Goal: Information Seeking & Learning: Learn about a topic

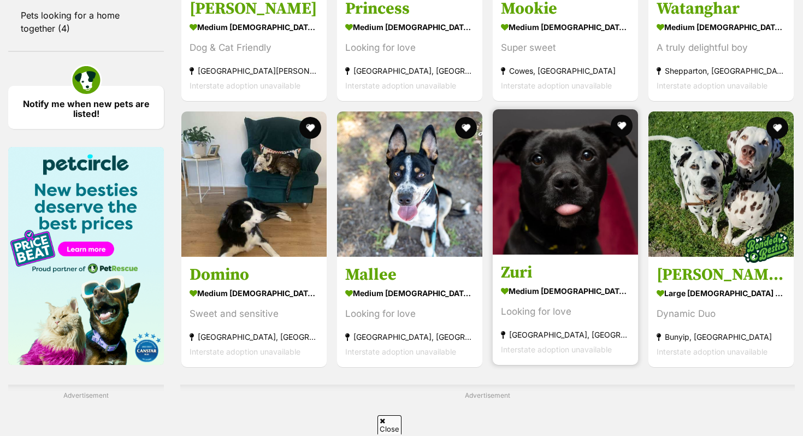
click at [537, 210] on img at bounding box center [565, 181] width 145 height 145
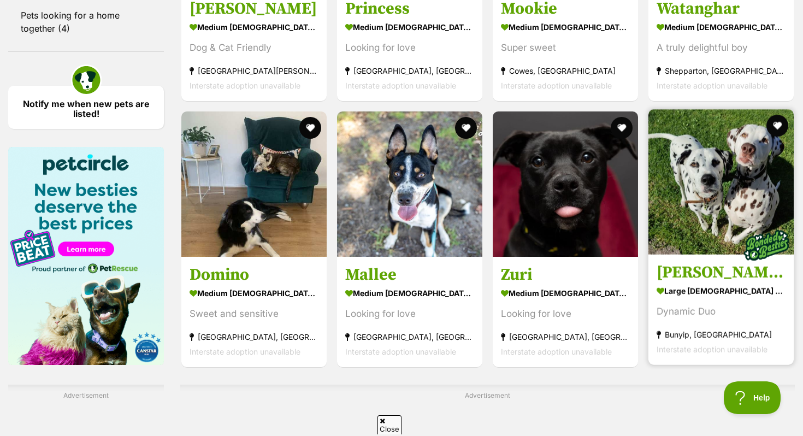
click at [698, 227] on img at bounding box center [721, 181] width 145 height 145
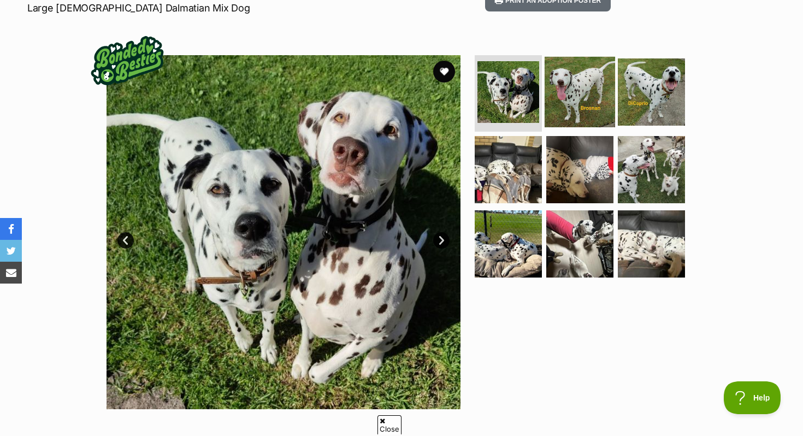
click at [583, 93] on img at bounding box center [580, 92] width 71 height 71
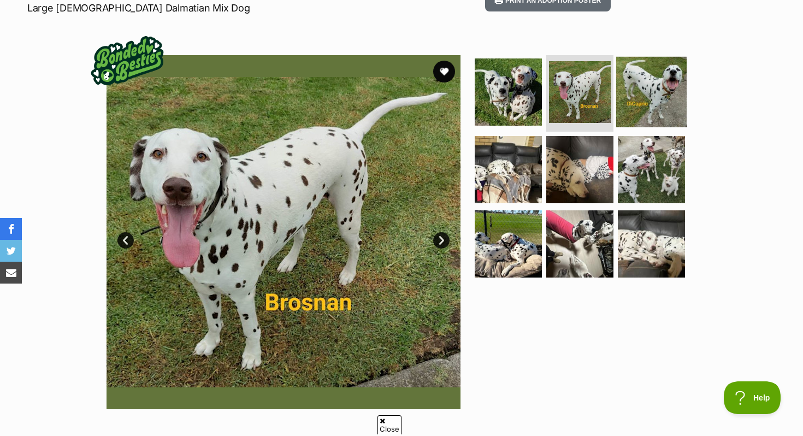
click at [636, 85] on img at bounding box center [652, 92] width 71 height 71
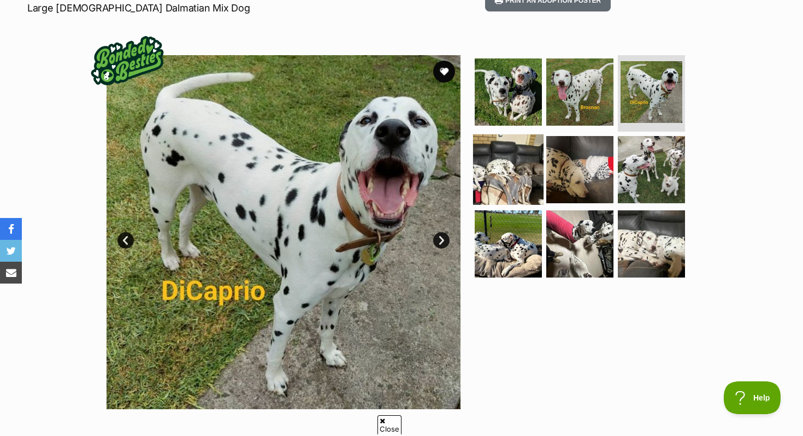
click at [525, 155] on img at bounding box center [508, 169] width 71 height 71
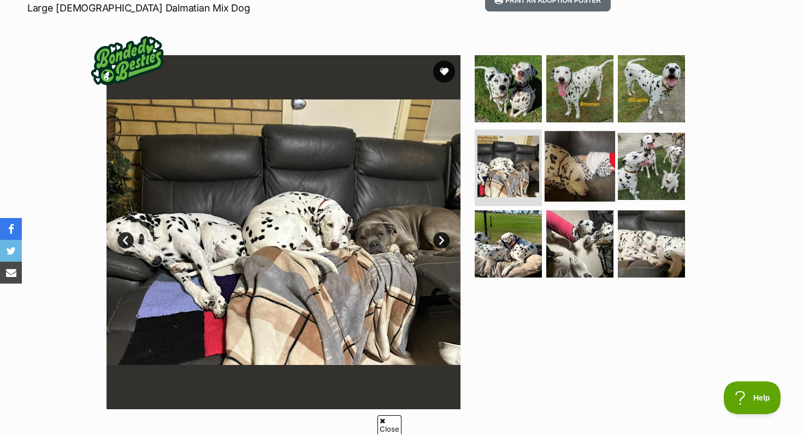
click at [566, 163] on img at bounding box center [580, 166] width 71 height 71
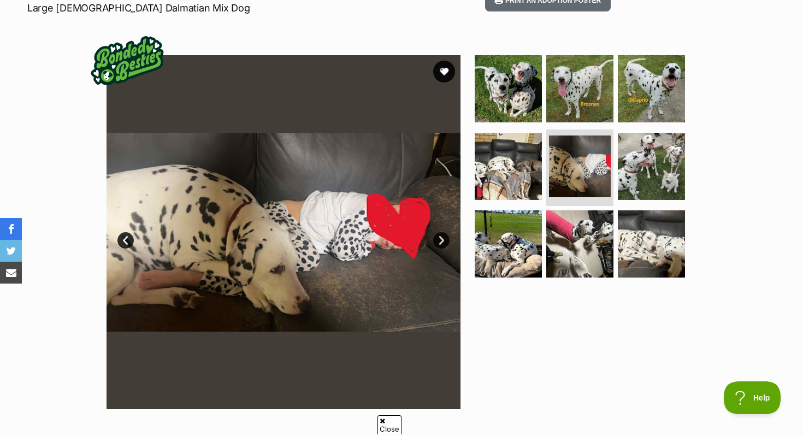
click at [692, 156] on ul at bounding box center [585, 169] width 224 height 229
click at [670, 156] on img at bounding box center [652, 166] width 71 height 71
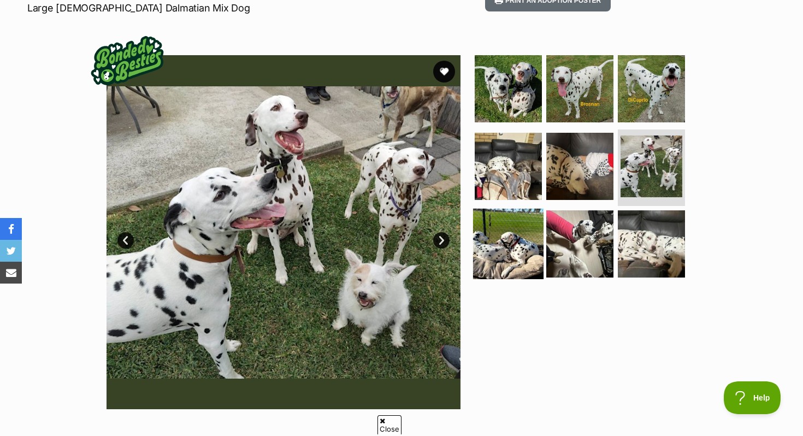
click at [525, 246] on img at bounding box center [508, 243] width 71 height 71
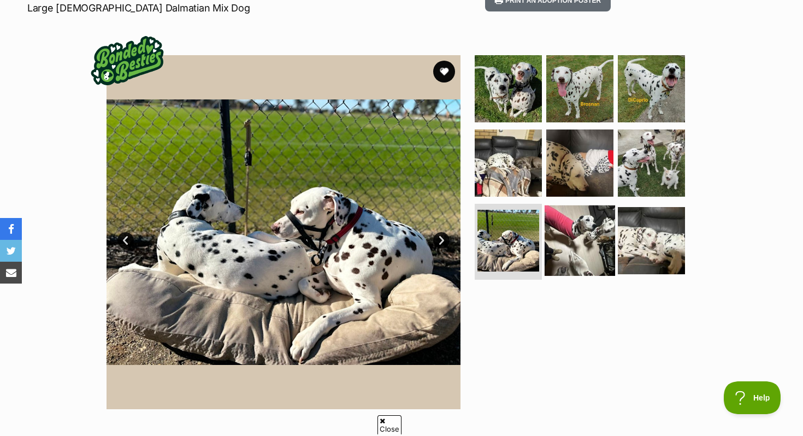
click at [573, 243] on img at bounding box center [580, 240] width 71 height 71
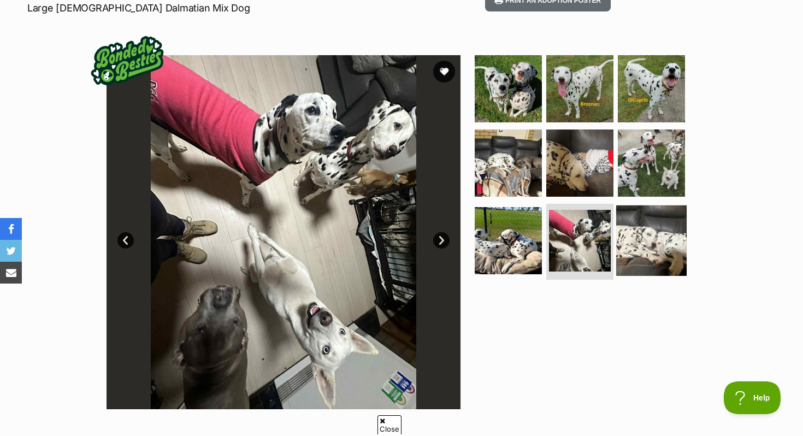
click at [659, 238] on img at bounding box center [652, 240] width 71 height 71
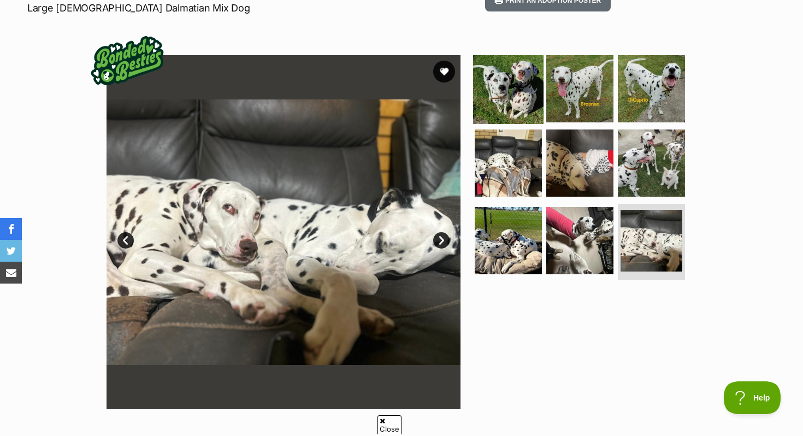
click at [513, 94] on img at bounding box center [508, 89] width 71 height 71
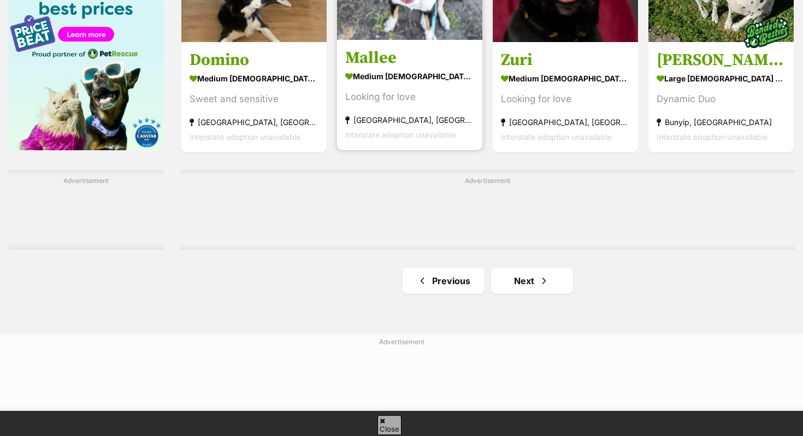
scroll to position [1747, 0]
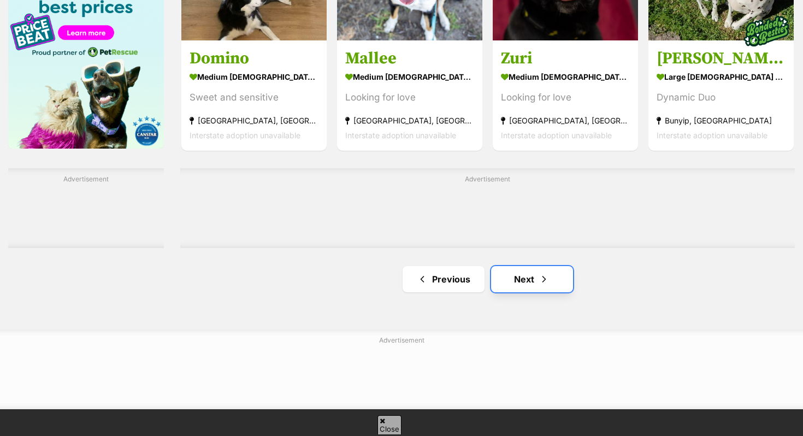
click at [512, 292] on link "Next" at bounding box center [532, 279] width 82 height 26
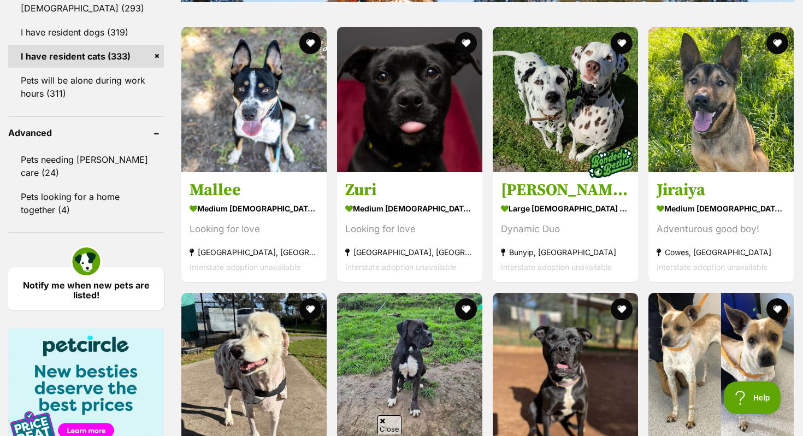
scroll to position [1346, 0]
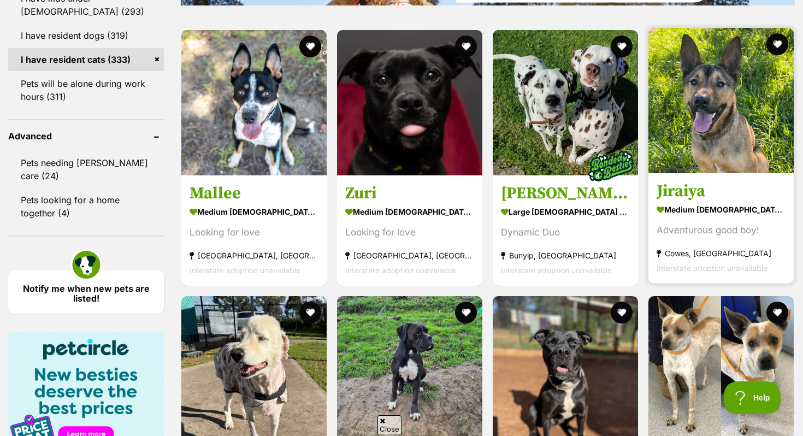
click at [718, 198] on h3 "Jiraiya" at bounding box center [721, 191] width 129 height 21
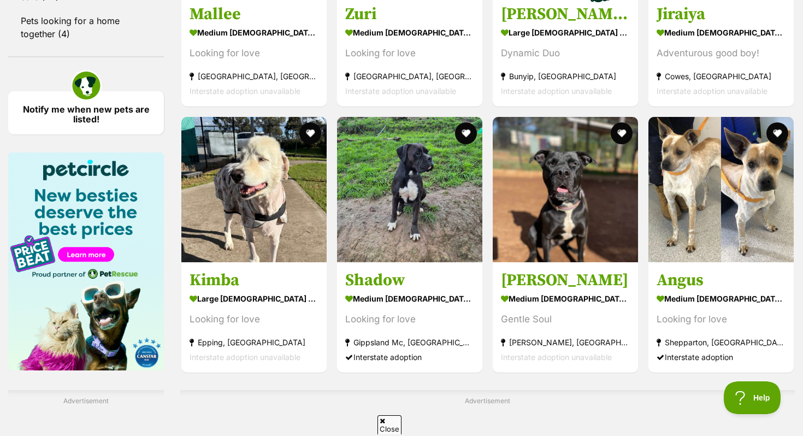
scroll to position [1526, 0]
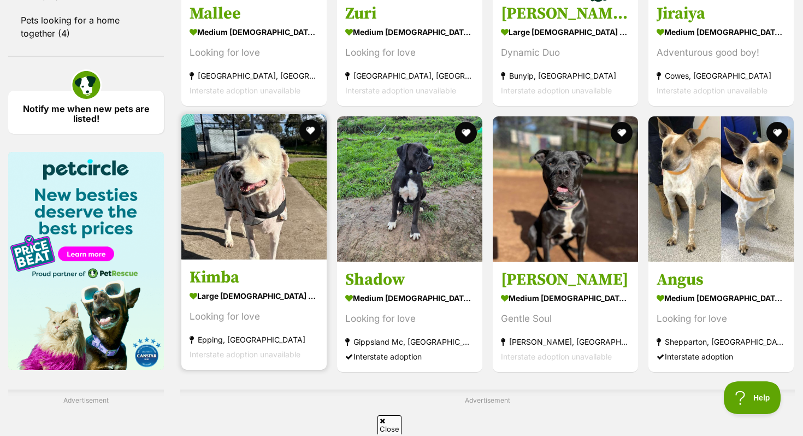
click at [283, 278] on h3 "Kimba" at bounding box center [254, 277] width 129 height 21
click at [314, 127] on button "favourite" at bounding box center [310, 131] width 24 height 24
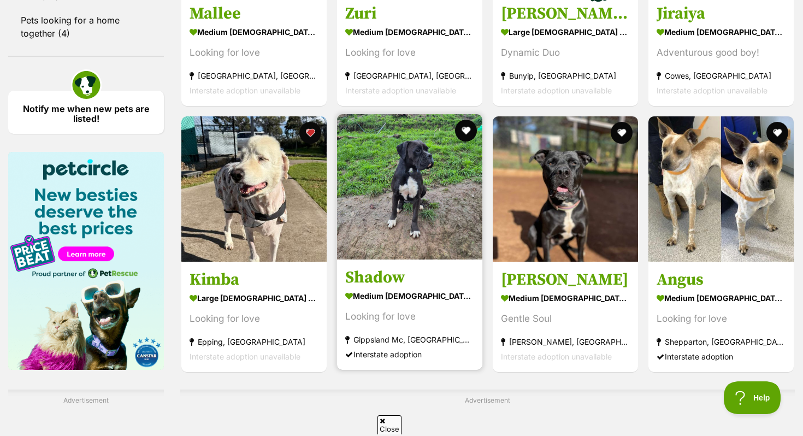
click at [370, 191] on img at bounding box center [409, 186] width 145 height 145
click at [472, 134] on button "favourite" at bounding box center [466, 131] width 24 height 24
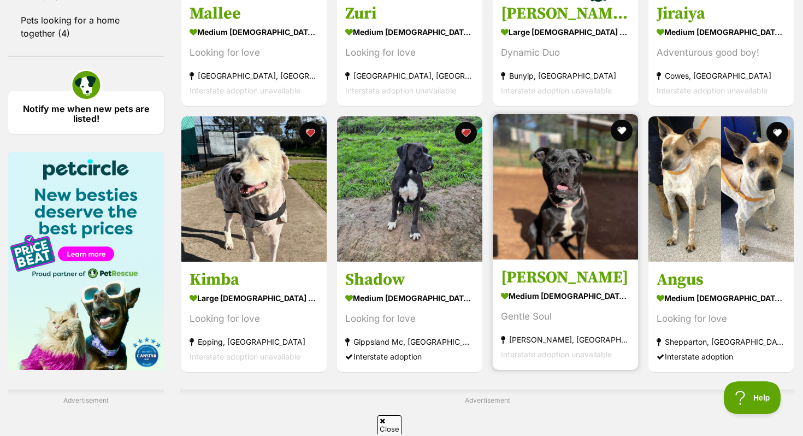
click at [529, 231] on img at bounding box center [565, 186] width 145 height 145
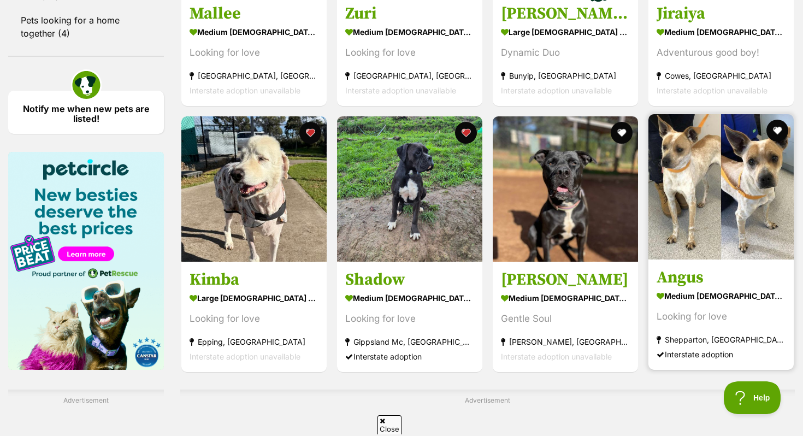
click at [715, 284] on h3 "Angus" at bounding box center [721, 277] width 129 height 21
click at [774, 134] on button "favourite" at bounding box center [778, 131] width 24 height 24
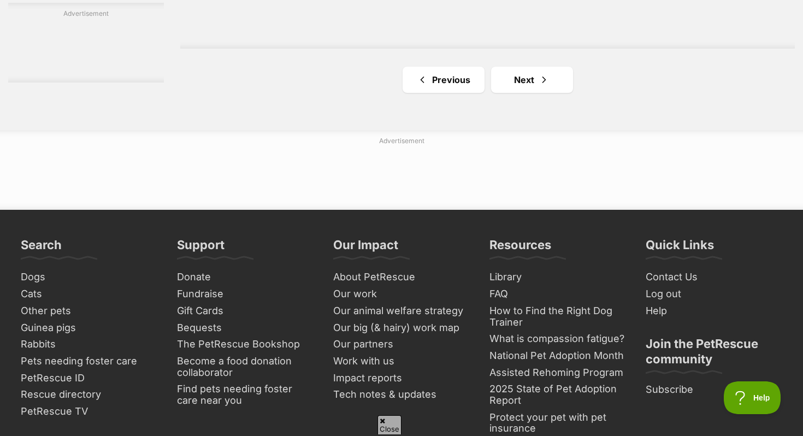
scroll to position [1976, 0]
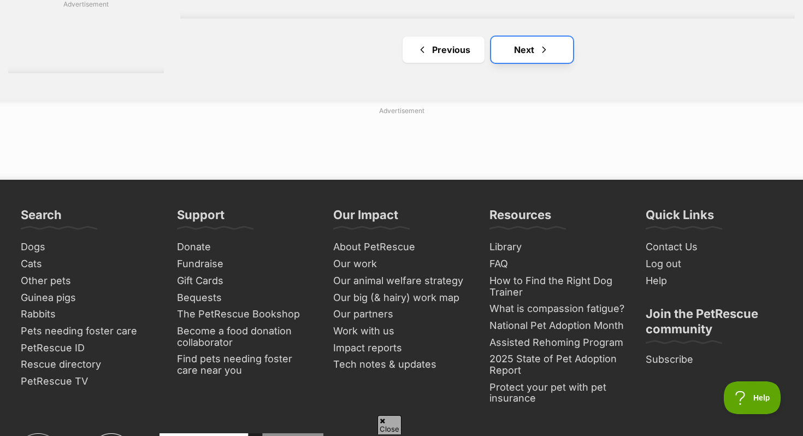
click at [535, 57] on link "Next" at bounding box center [532, 50] width 82 height 26
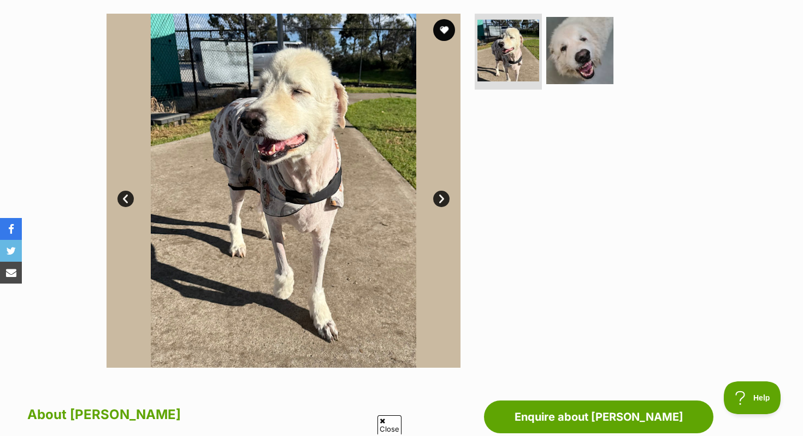
scroll to position [175, 0]
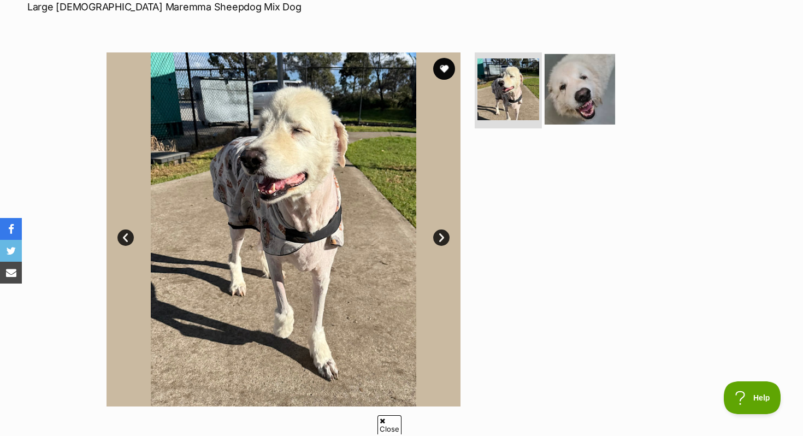
click at [553, 104] on img at bounding box center [580, 89] width 71 height 71
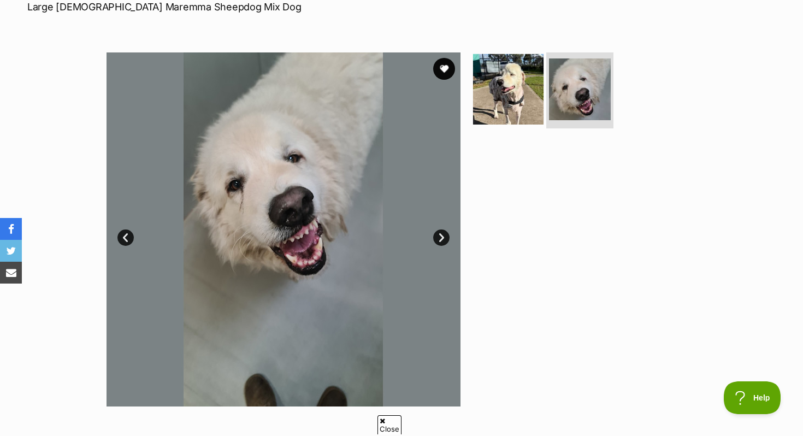
click at [533, 111] on img at bounding box center [508, 89] width 71 height 71
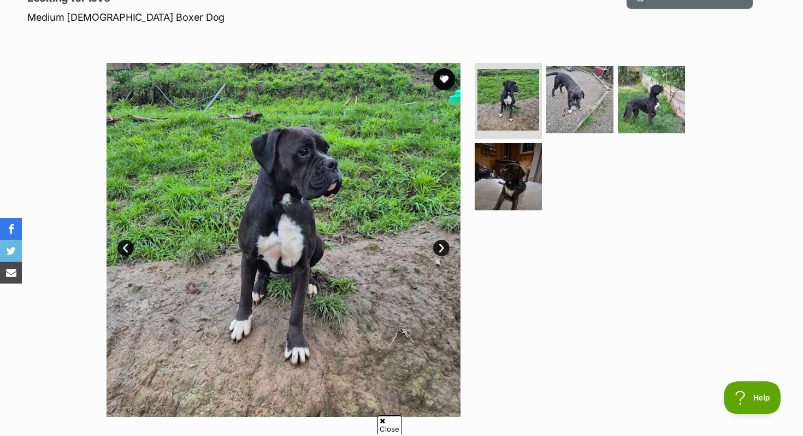
scroll to position [157, 0]
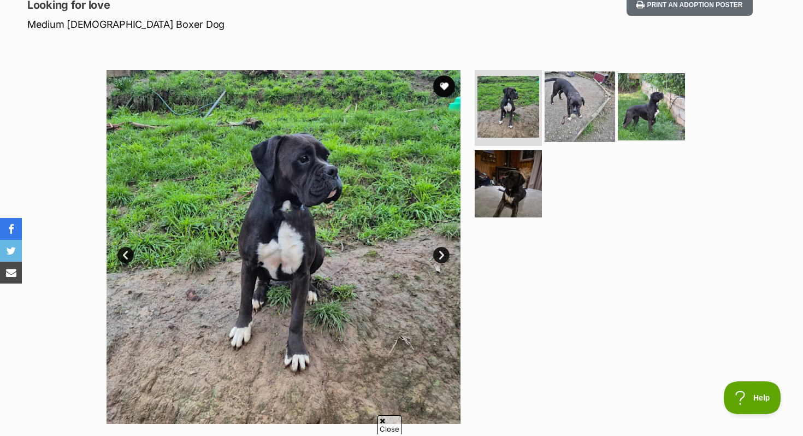
click at [595, 118] on img at bounding box center [580, 106] width 71 height 71
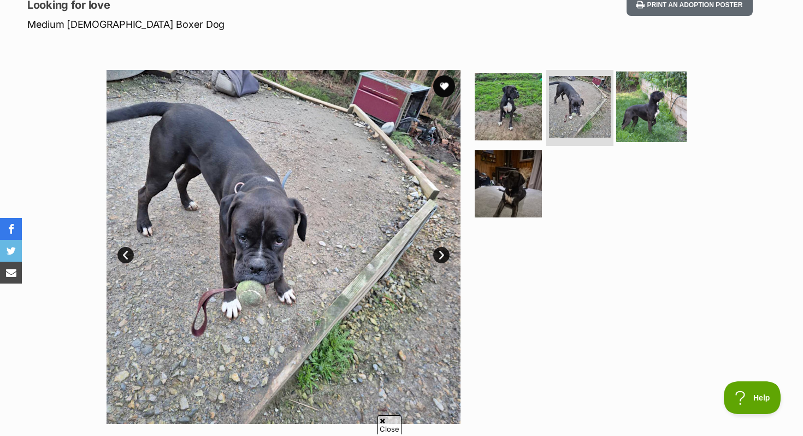
click at [647, 110] on img at bounding box center [652, 106] width 71 height 71
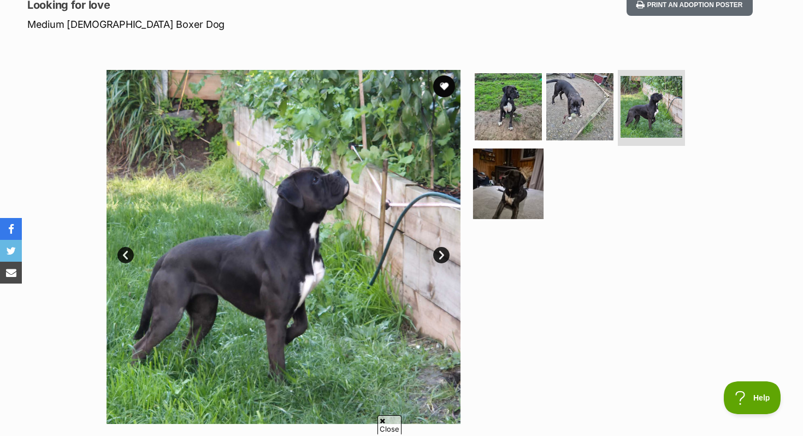
click at [531, 183] on img at bounding box center [508, 184] width 71 height 71
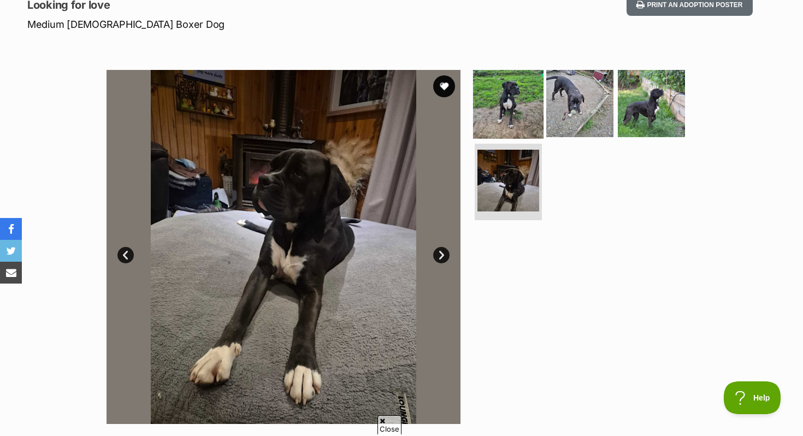
click at [518, 119] on img at bounding box center [508, 103] width 71 height 71
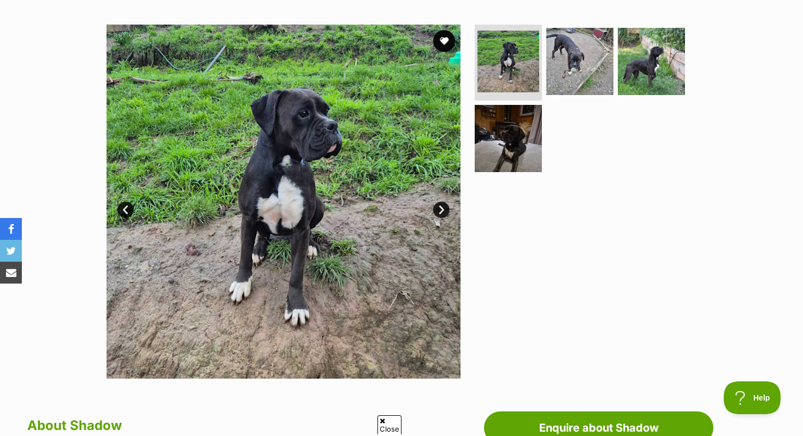
scroll to position [94, 0]
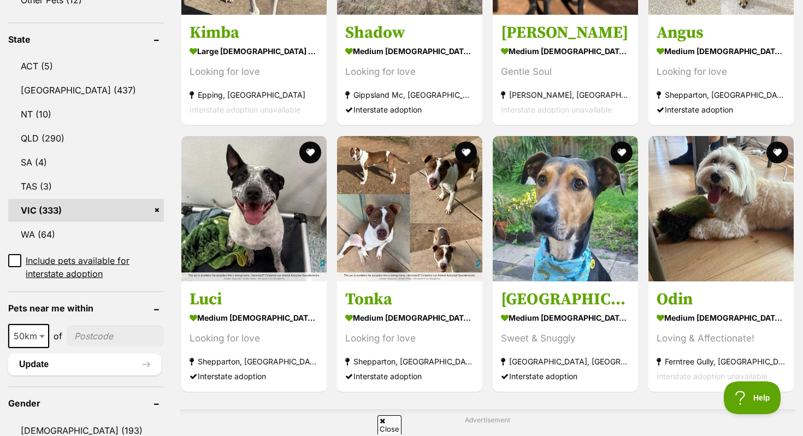
scroll to position [576, 0]
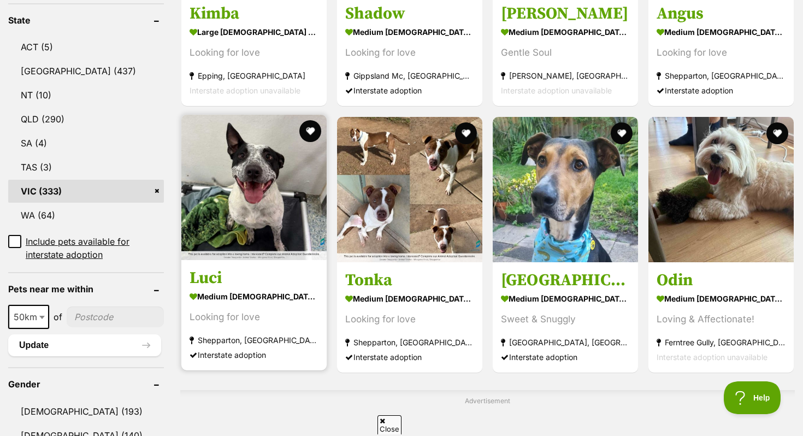
click at [289, 277] on h3 "Luci" at bounding box center [254, 278] width 129 height 21
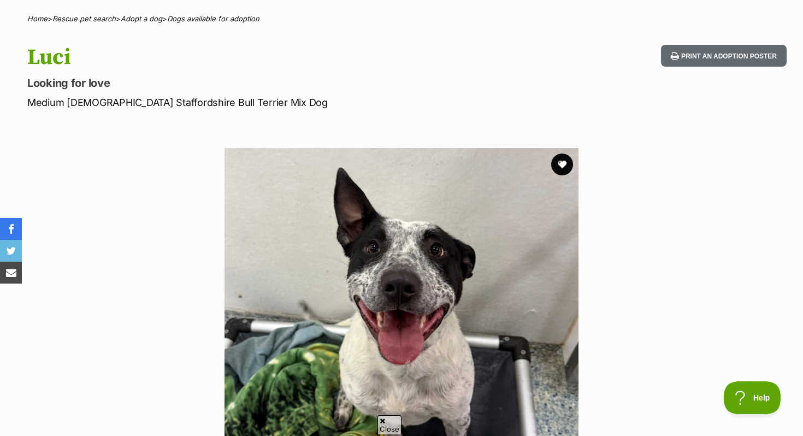
scroll to position [76, 0]
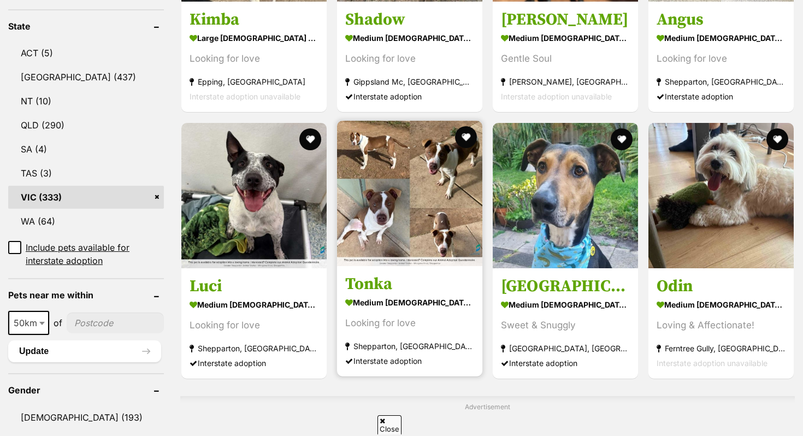
scroll to position [576, 0]
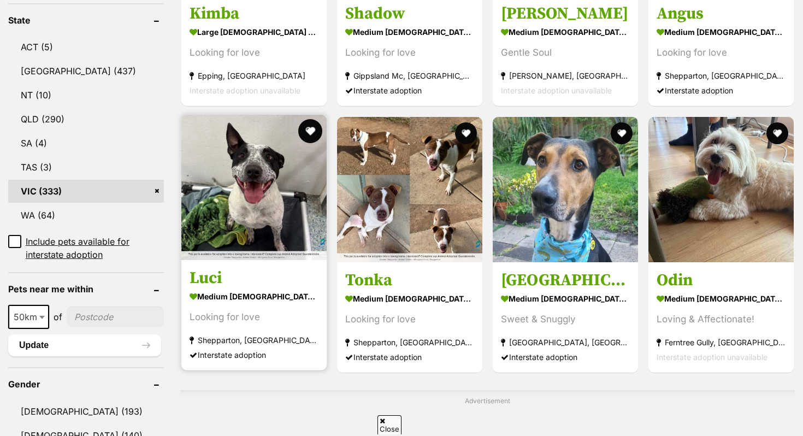
click at [313, 126] on button "favourite" at bounding box center [310, 131] width 24 height 24
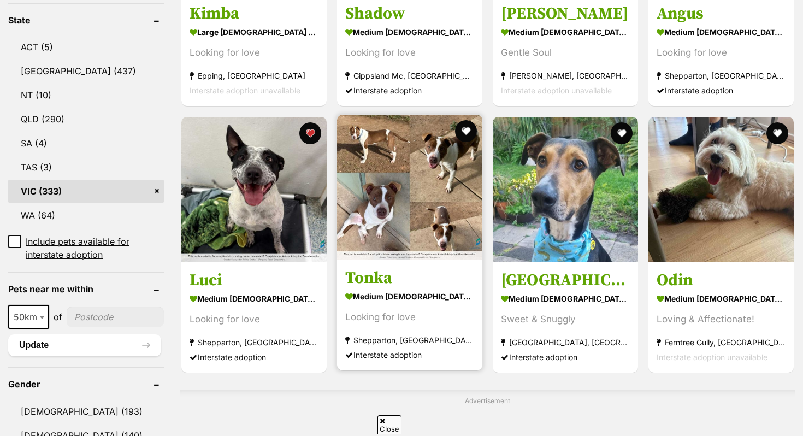
click at [412, 295] on strong "medium [DEMOGRAPHIC_DATA] Dog" at bounding box center [409, 297] width 129 height 16
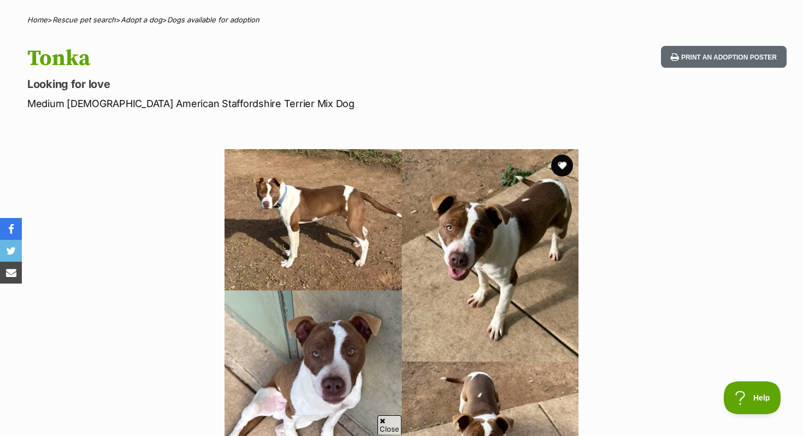
scroll to position [78, 0]
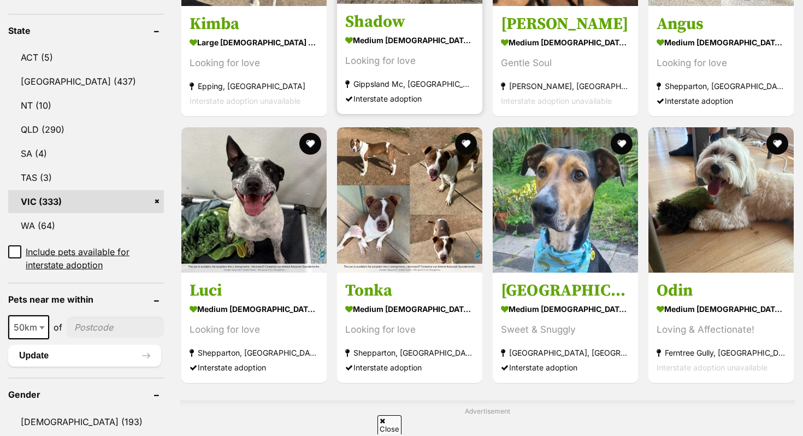
scroll to position [576, 0]
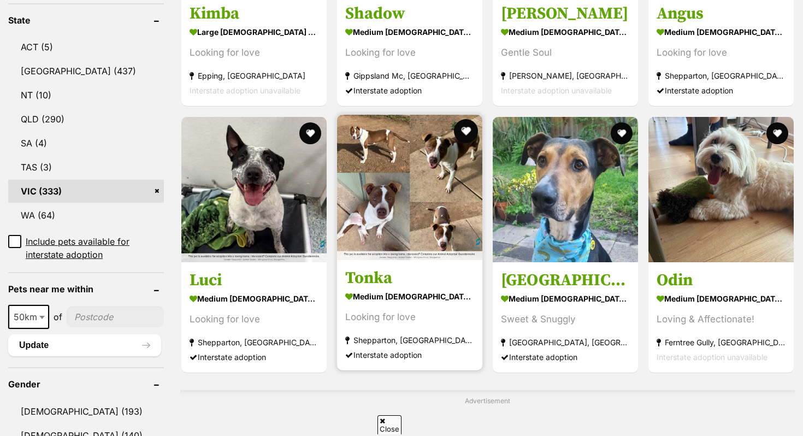
click at [469, 132] on button "favourite" at bounding box center [466, 131] width 24 height 24
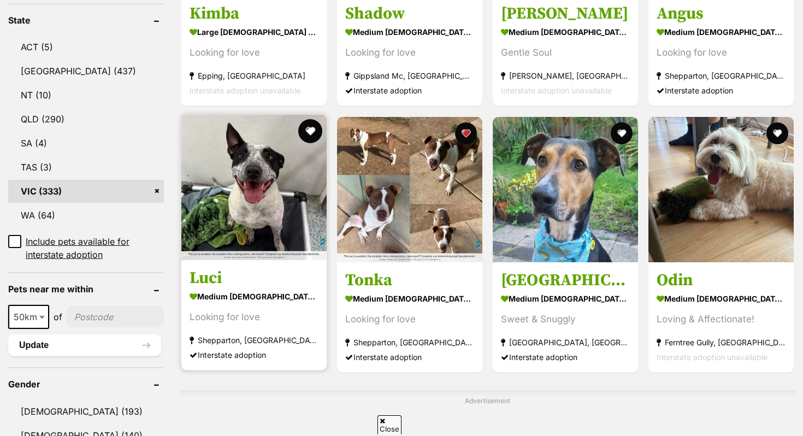
click at [310, 132] on button "favourite" at bounding box center [310, 131] width 24 height 24
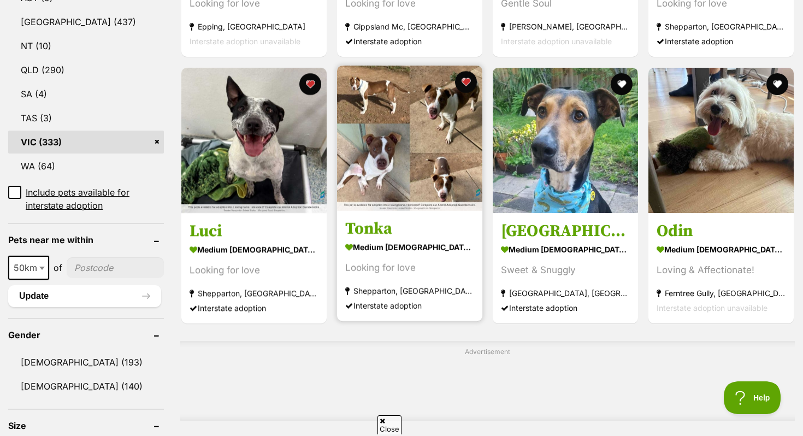
scroll to position [0, 0]
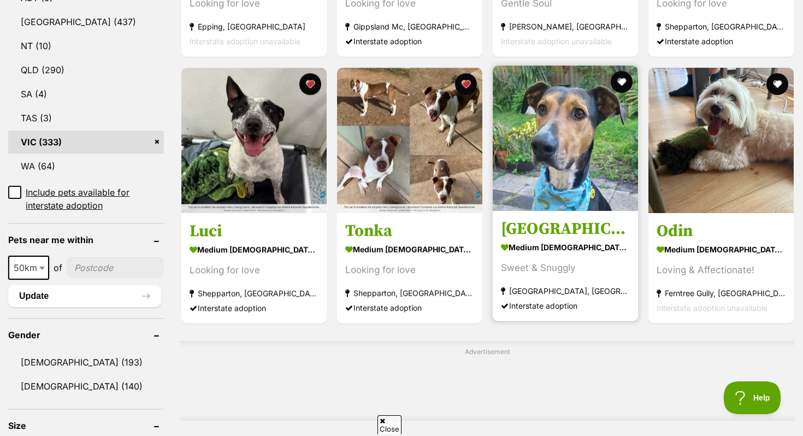
click at [592, 234] on h3 "Rocky Road" at bounding box center [565, 229] width 129 height 21
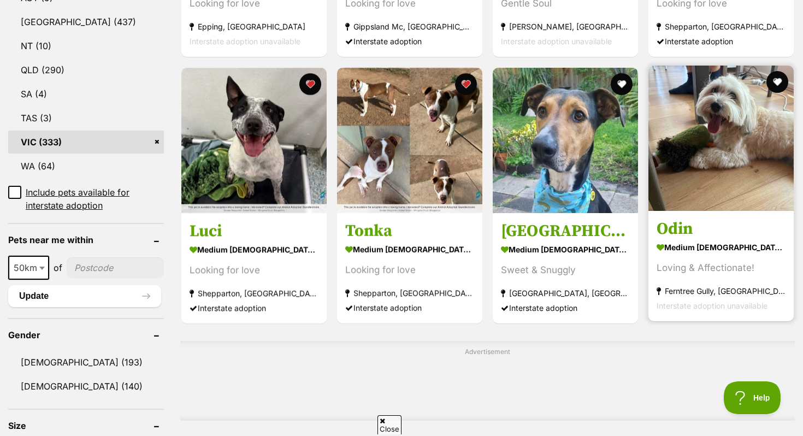
click at [699, 220] on link "Odin medium male Dog Loving & Affectionate! Ferntree Gully, VIC Interstate adop…" at bounding box center [721, 265] width 145 height 111
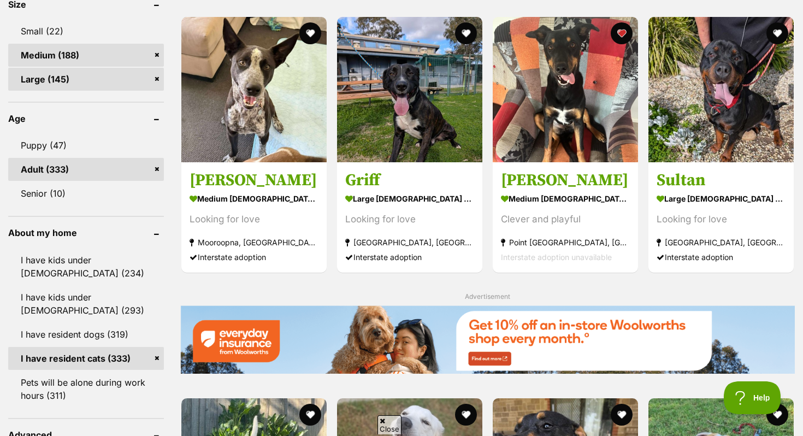
scroll to position [1040, 0]
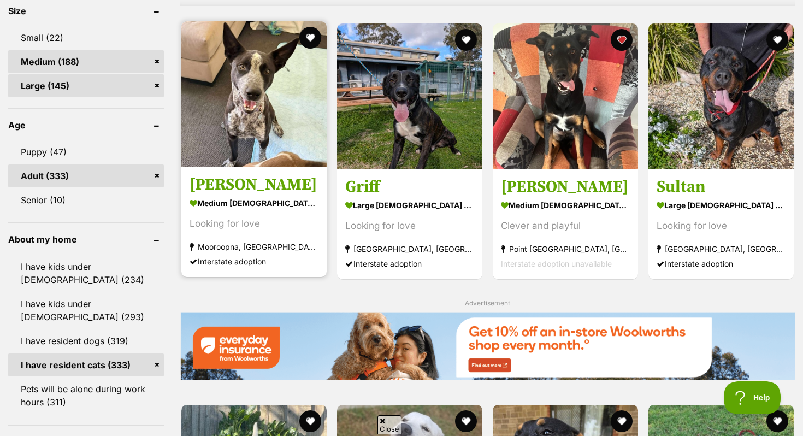
click at [289, 179] on h3 "Becky" at bounding box center [254, 184] width 129 height 21
click at [316, 26] on img at bounding box center [253, 93] width 145 height 145
click at [303, 39] on button "favourite" at bounding box center [310, 38] width 24 height 24
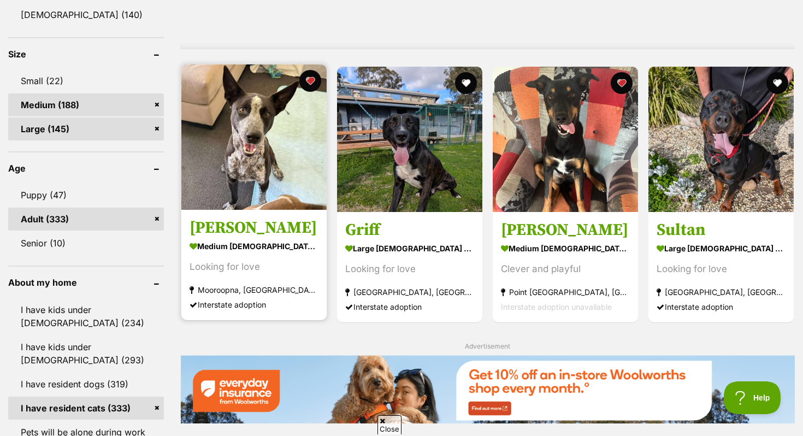
scroll to position [1004, 0]
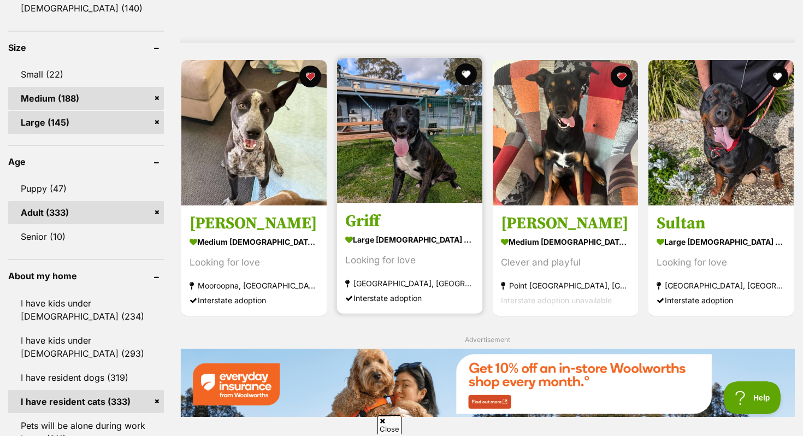
click at [374, 231] on h3 "Griff" at bounding box center [409, 221] width 129 height 21
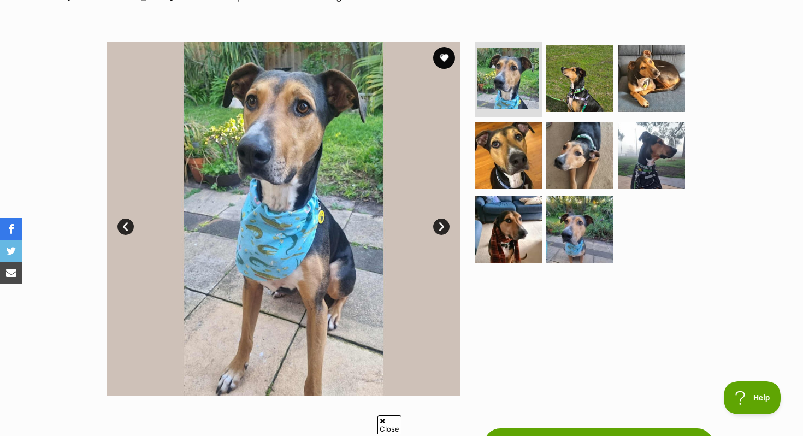
scroll to position [183, 0]
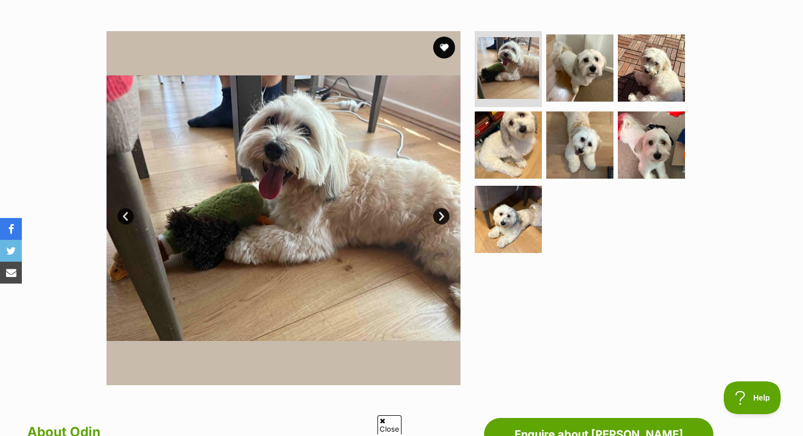
scroll to position [149, 0]
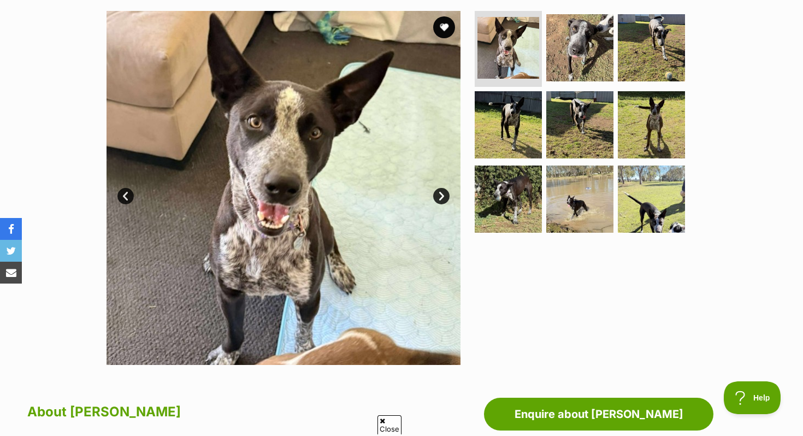
scroll to position [213, 0]
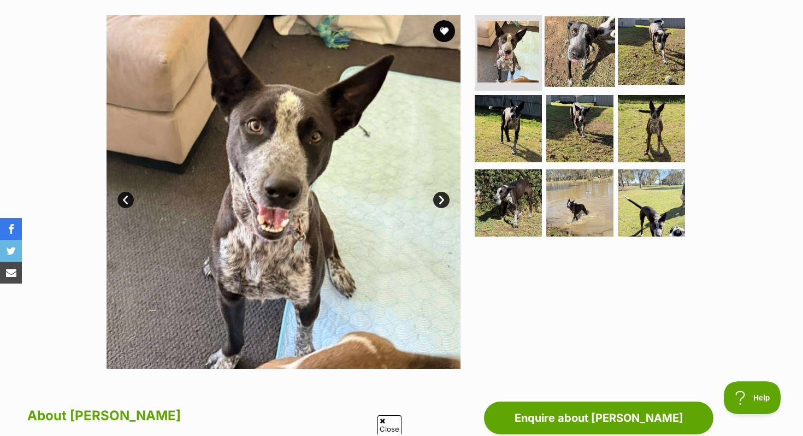
click at [570, 71] on img at bounding box center [580, 51] width 71 height 71
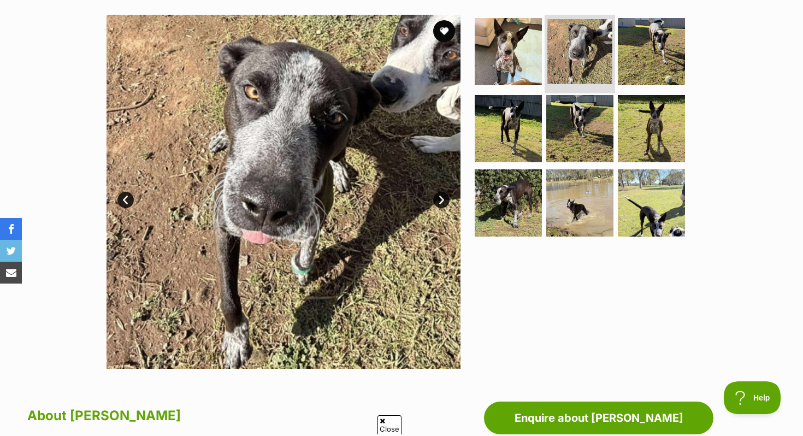
scroll to position [0, 0]
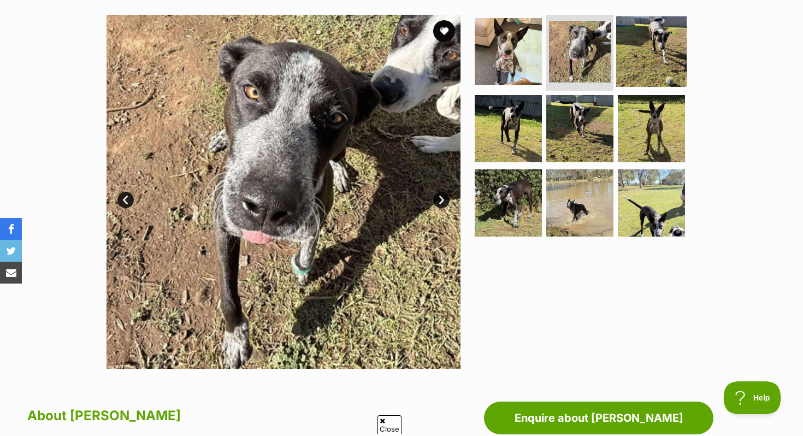
click at [638, 52] on img at bounding box center [652, 51] width 71 height 71
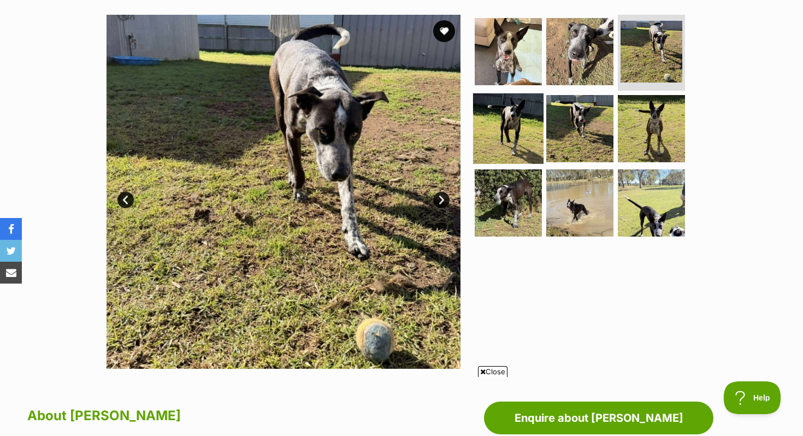
click at [523, 131] on img at bounding box center [508, 128] width 71 height 71
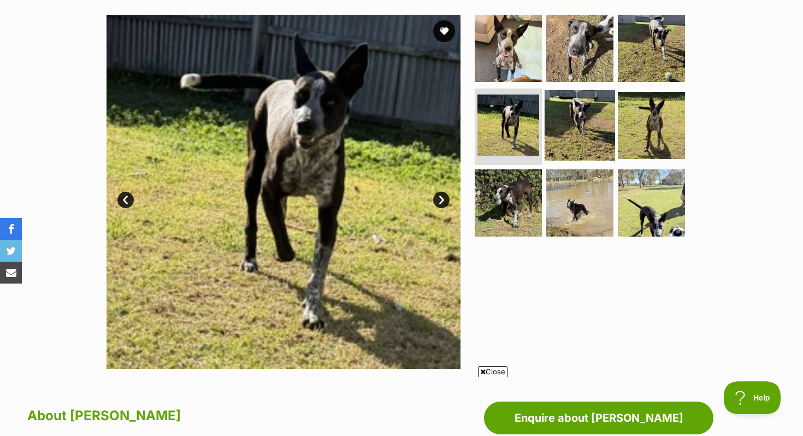
click at [580, 118] on img at bounding box center [580, 125] width 71 height 71
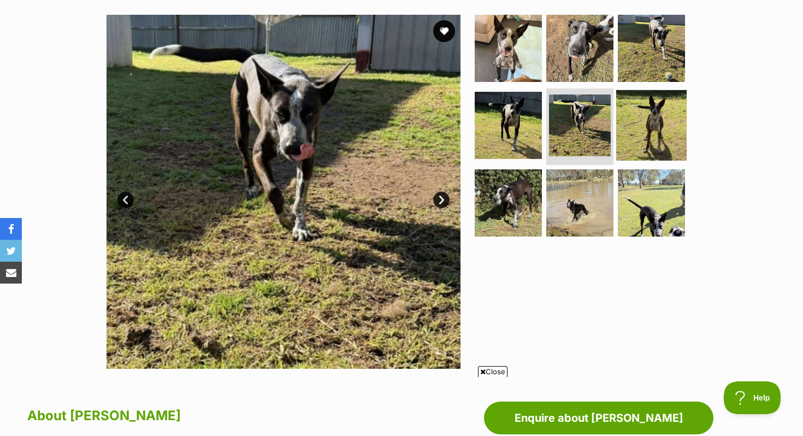
click at [646, 112] on img at bounding box center [652, 125] width 71 height 71
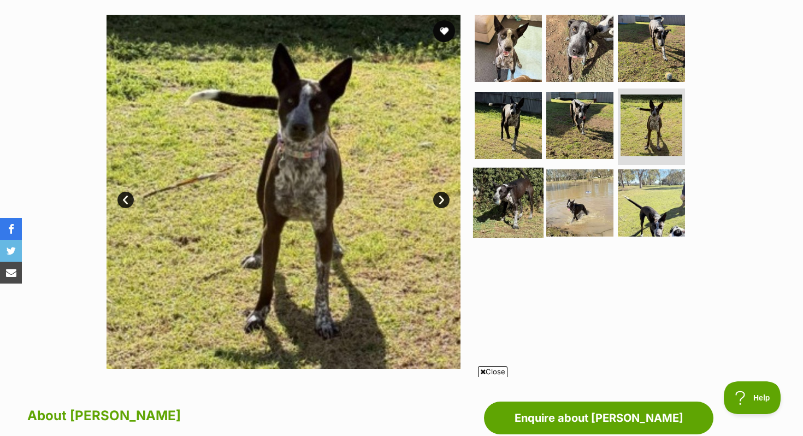
click at [529, 187] on img at bounding box center [508, 203] width 71 height 71
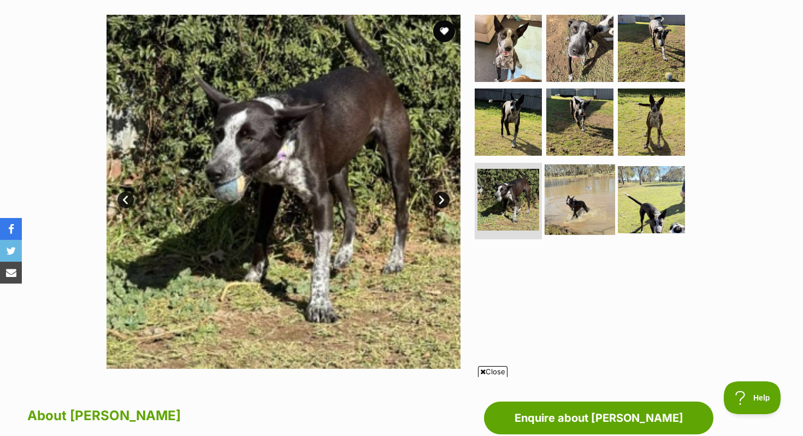
click at [572, 187] on img at bounding box center [580, 200] width 71 height 71
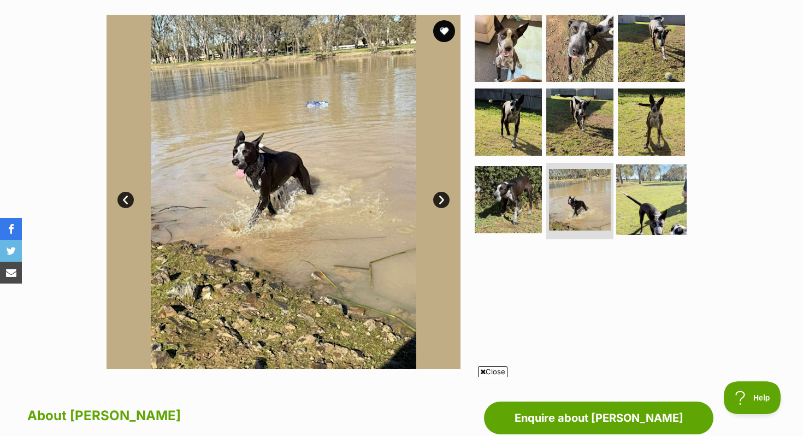
click at [652, 185] on img at bounding box center [652, 200] width 71 height 71
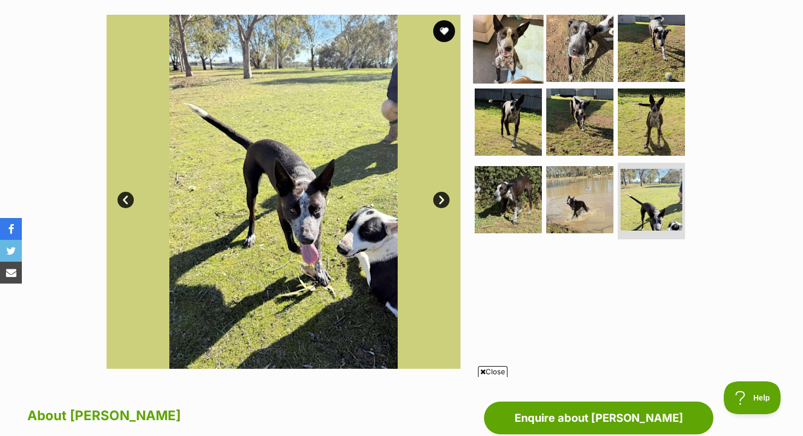
click at [493, 70] on img at bounding box center [508, 48] width 71 height 71
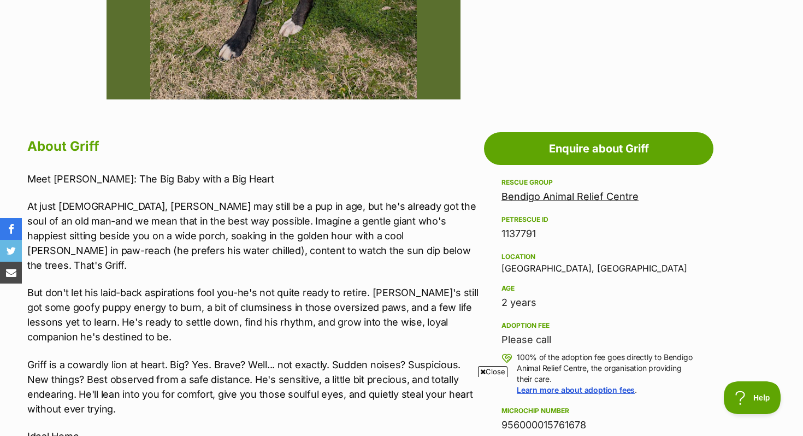
scroll to position [478, 0]
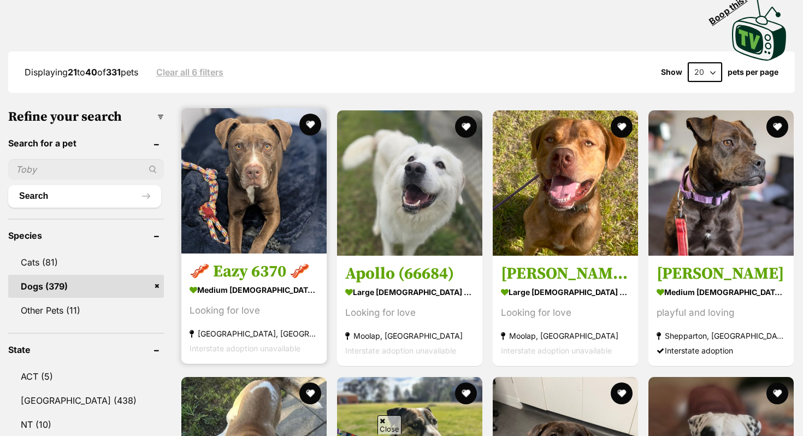
click at [248, 294] on strong "medium male Dog" at bounding box center [254, 291] width 129 height 16
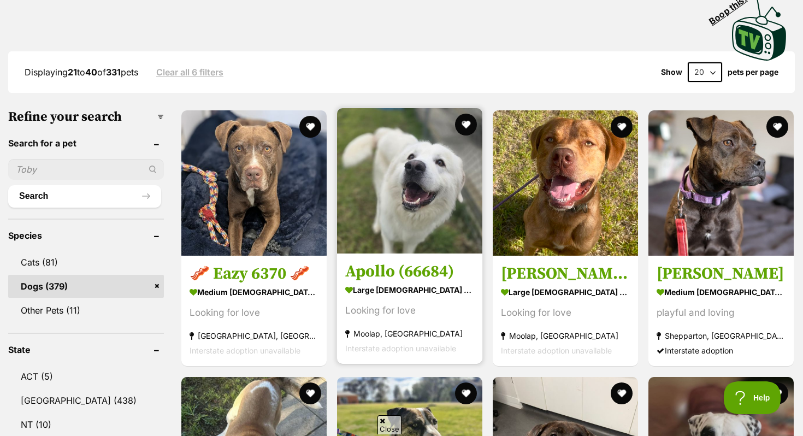
click at [373, 282] on h3 "Apollo (66684)" at bounding box center [409, 272] width 129 height 21
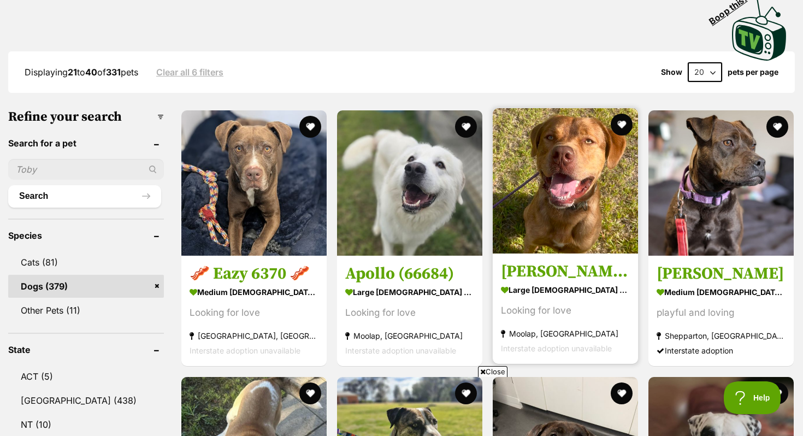
click at [528, 264] on h3 "Arlo (65103)" at bounding box center [565, 272] width 129 height 21
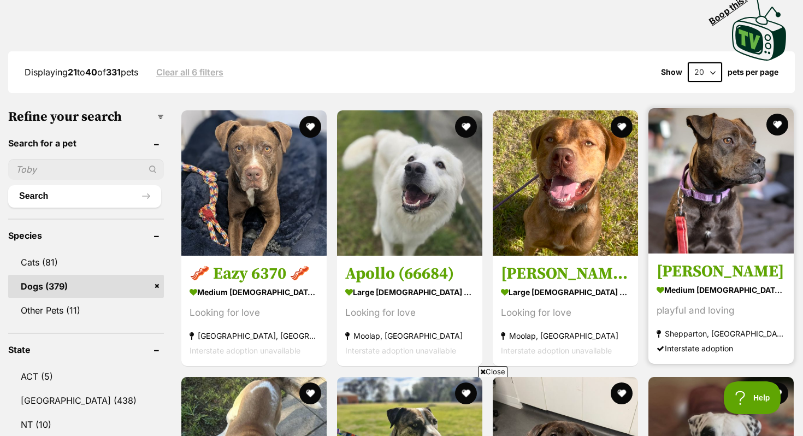
click at [713, 231] on img at bounding box center [721, 180] width 145 height 145
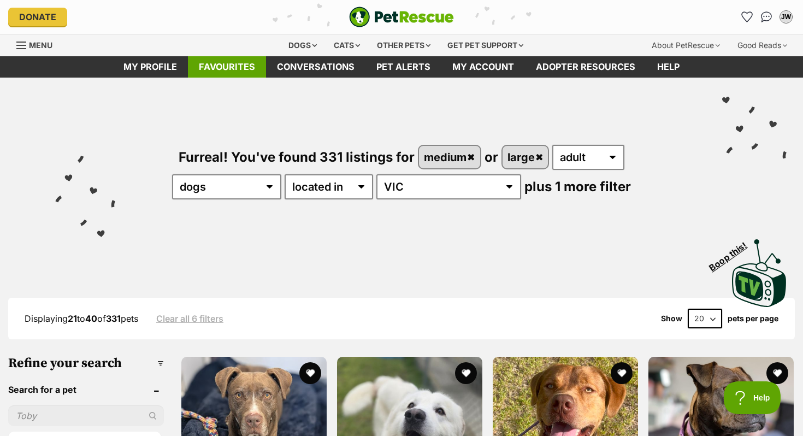
click at [212, 64] on link "Favourites" at bounding box center [227, 66] width 78 height 21
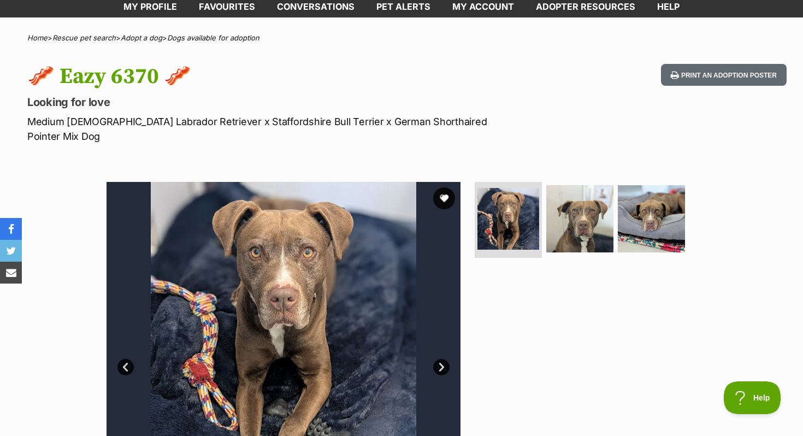
scroll to position [4, 0]
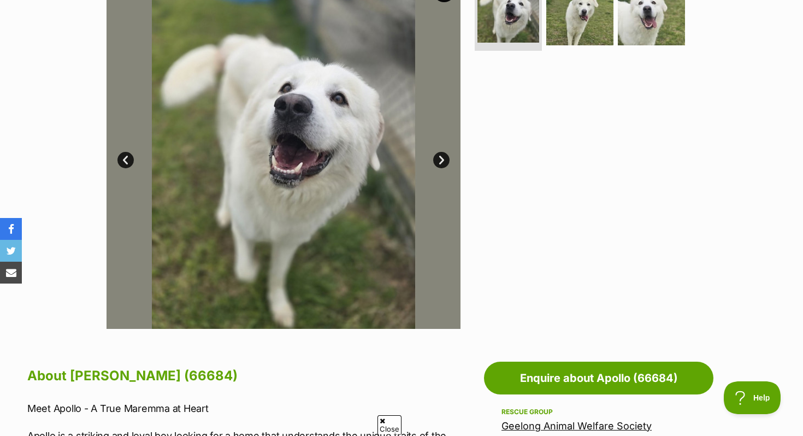
scroll to position [54, 0]
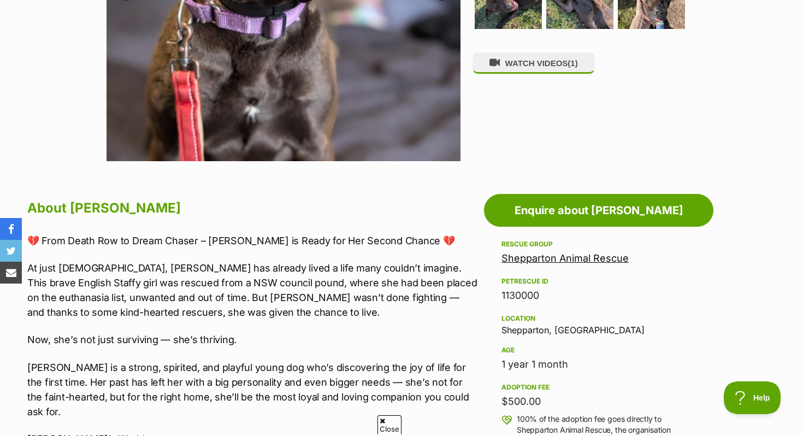
scroll to position [251, 0]
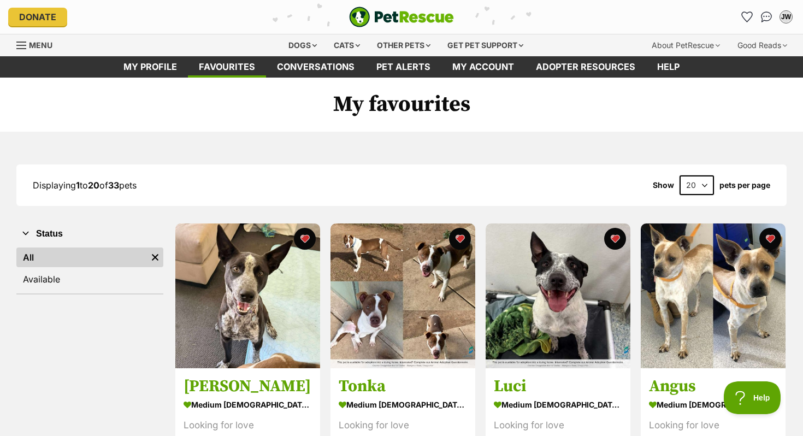
click at [703, 185] on select "20 40 60" at bounding box center [697, 185] width 34 height 20
select select "60"
click at [680, 175] on select "20 40 60" at bounding box center [697, 185] width 34 height 20
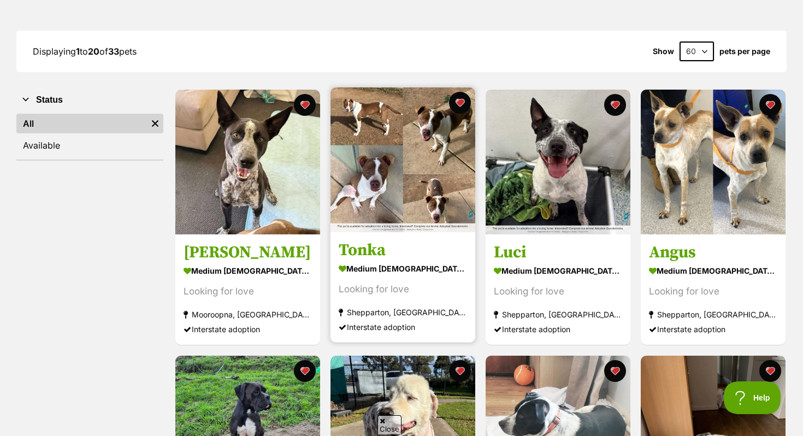
scroll to position [289, 0]
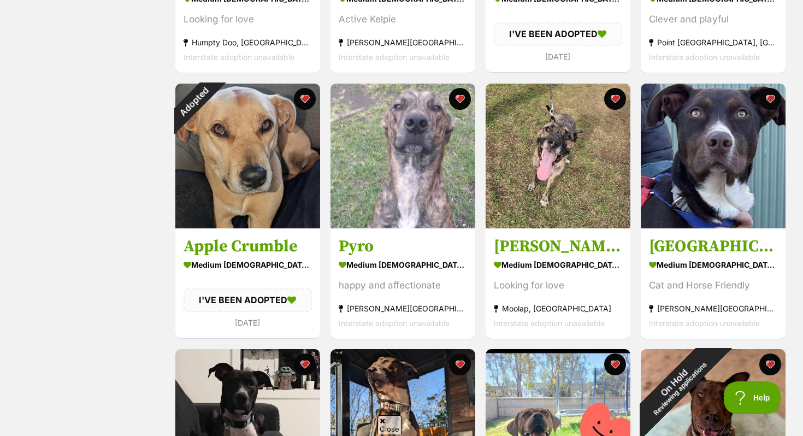
scroll to position [1738, 0]
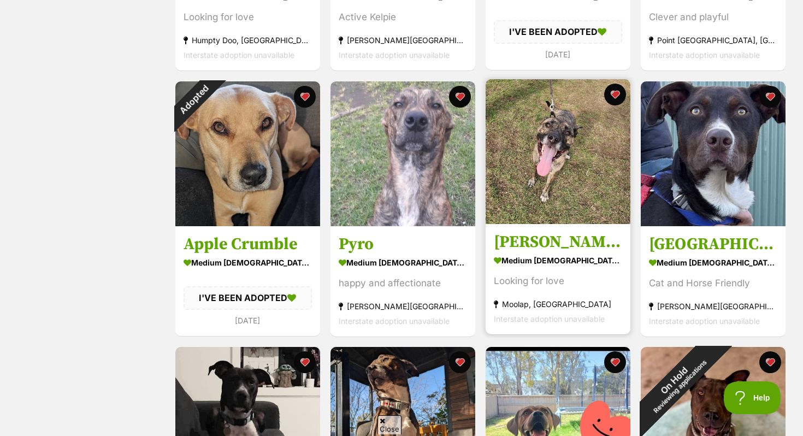
click at [538, 218] on img at bounding box center [558, 151] width 145 height 145
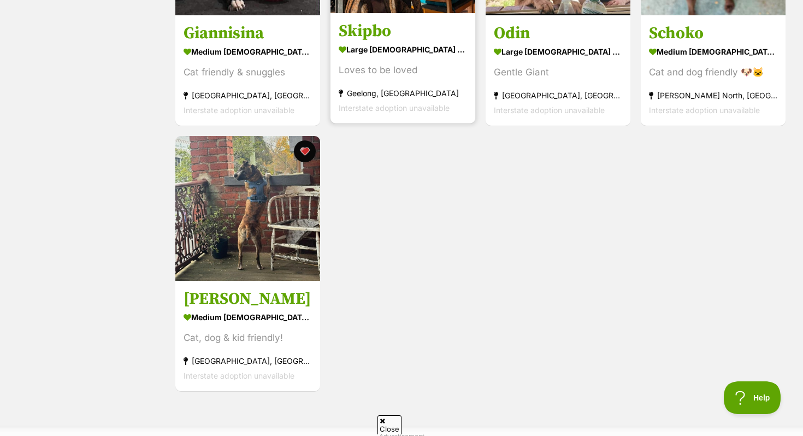
scroll to position [2216, 0]
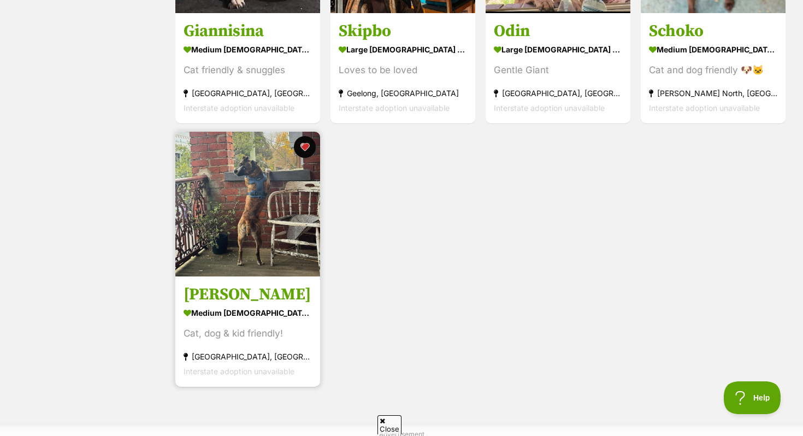
click at [254, 223] on img at bounding box center [247, 204] width 145 height 145
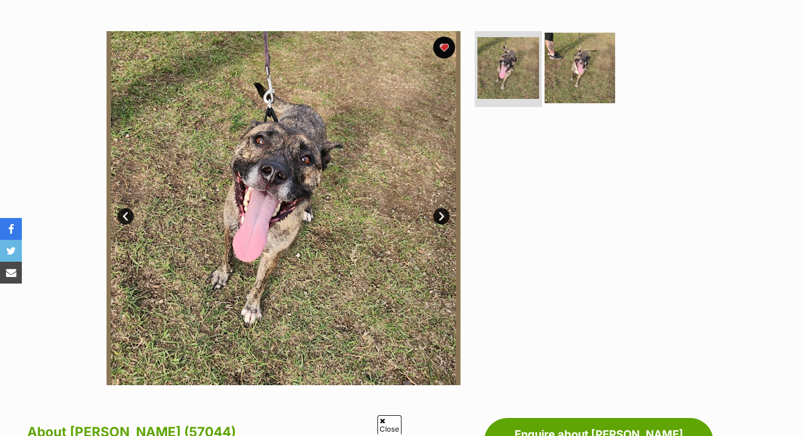
click at [580, 73] on img at bounding box center [580, 67] width 71 height 71
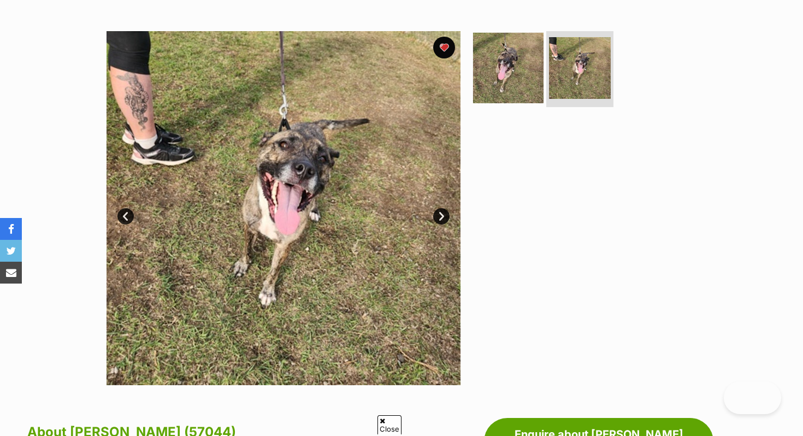
click at [515, 79] on img at bounding box center [508, 67] width 71 height 71
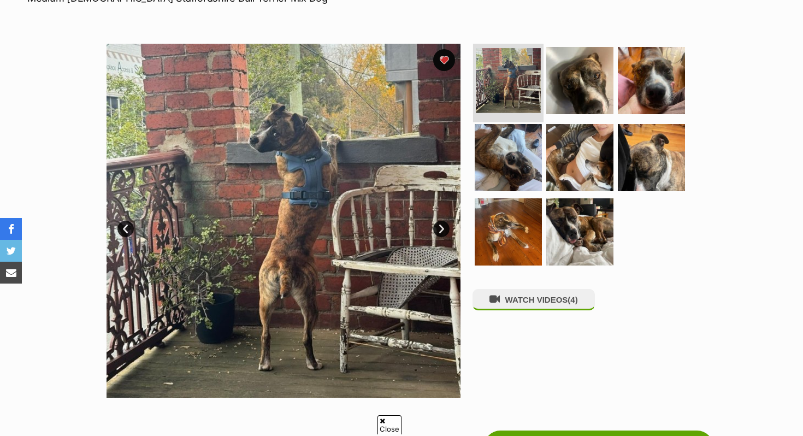
scroll to position [189, 0]
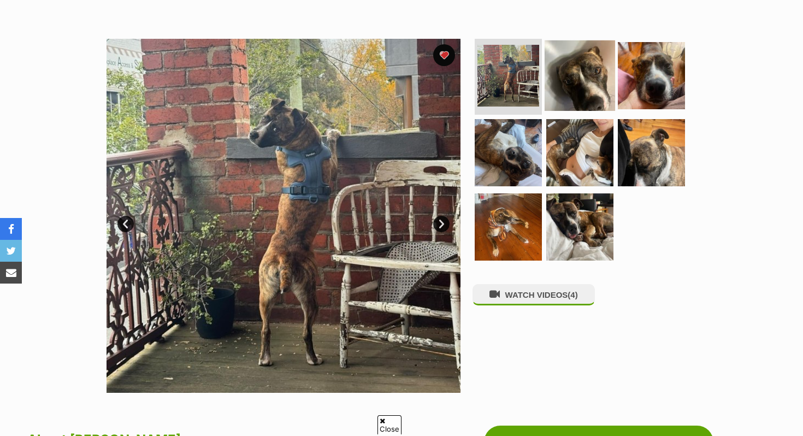
click at [590, 74] on img at bounding box center [580, 75] width 71 height 71
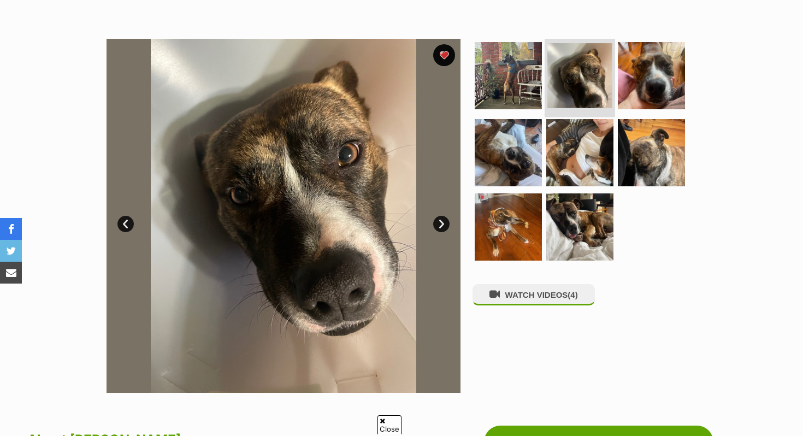
scroll to position [0, 0]
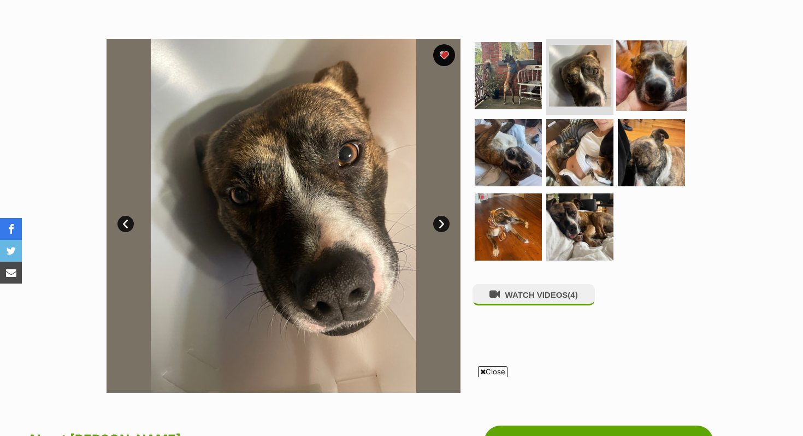
click at [646, 69] on img at bounding box center [652, 75] width 71 height 71
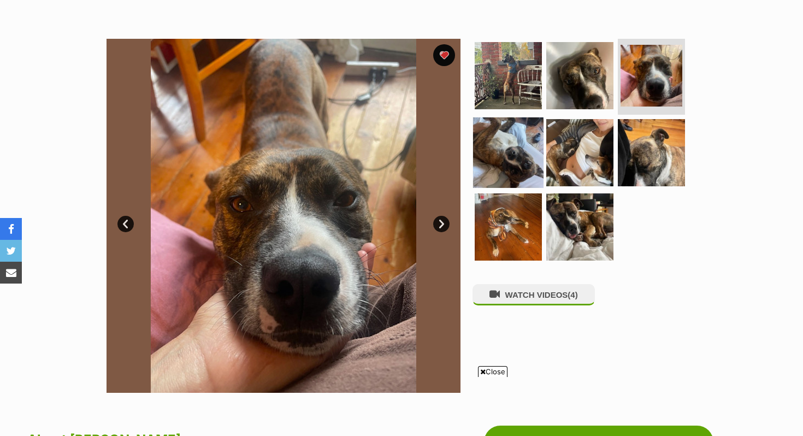
click at [518, 148] on img at bounding box center [508, 153] width 71 height 71
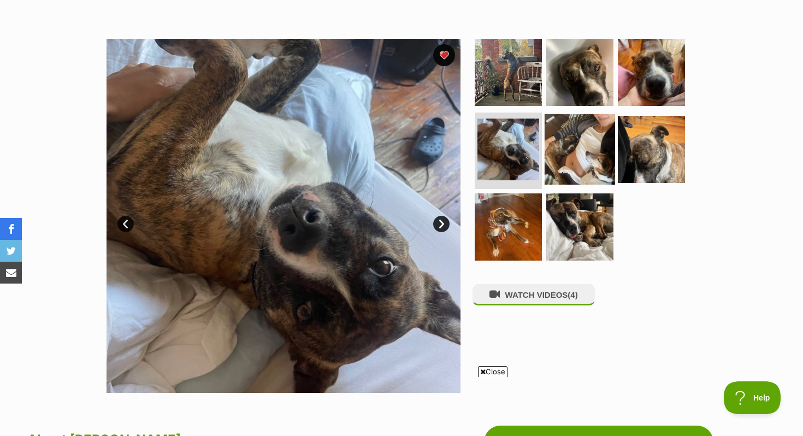
click at [573, 146] on img at bounding box center [580, 149] width 71 height 71
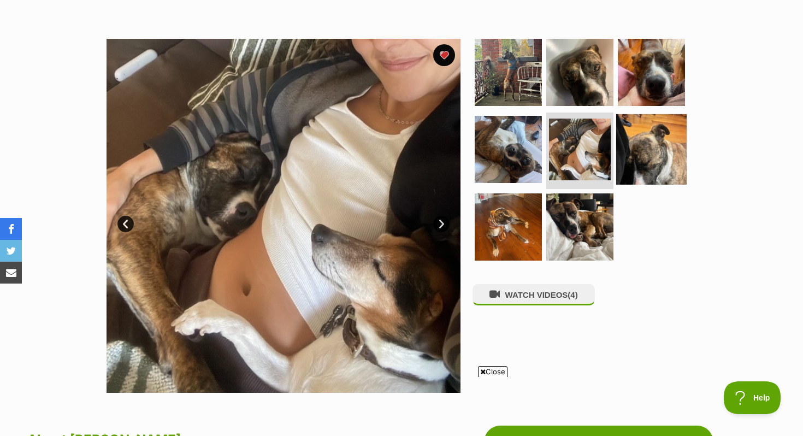
click at [661, 150] on img at bounding box center [652, 149] width 71 height 71
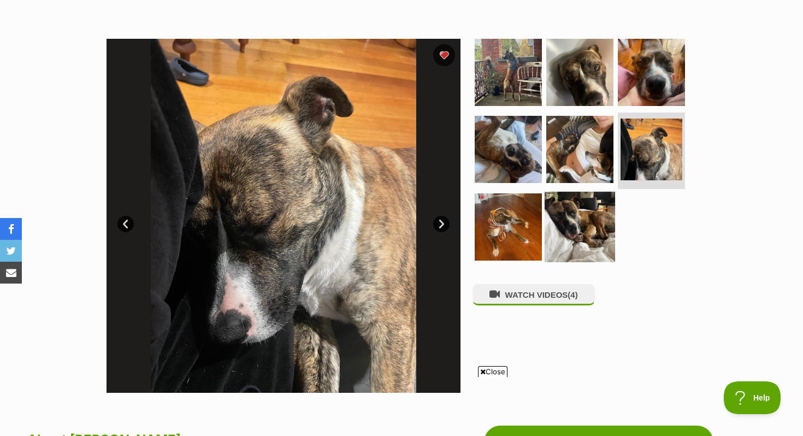
scroll to position [230, 0]
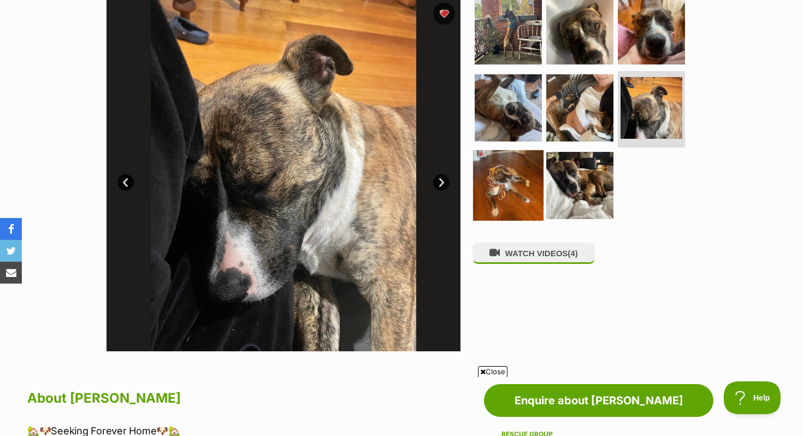
click at [517, 203] on img at bounding box center [508, 185] width 71 height 71
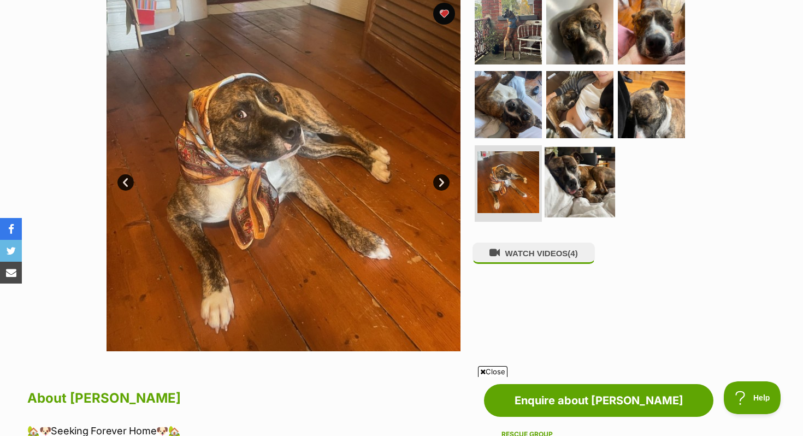
click at [575, 195] on img at bounding box center [580, 182] width 71 height 71
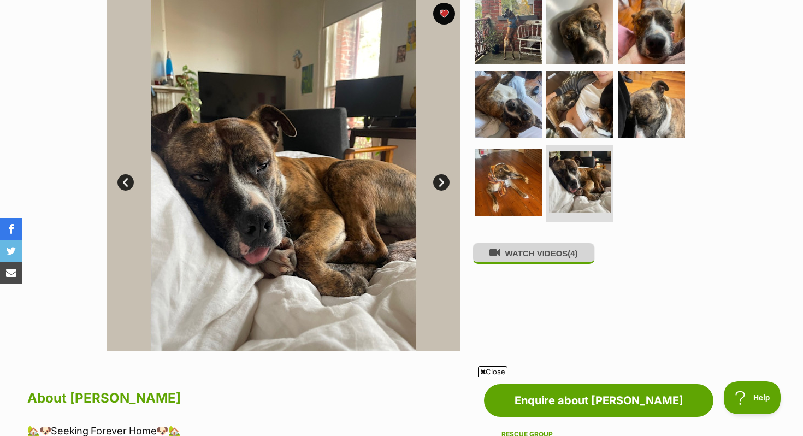
click at [525, 249] on button "WATCH VIDEOS (4)" at bounding box center [534, 253] width 122 height 21
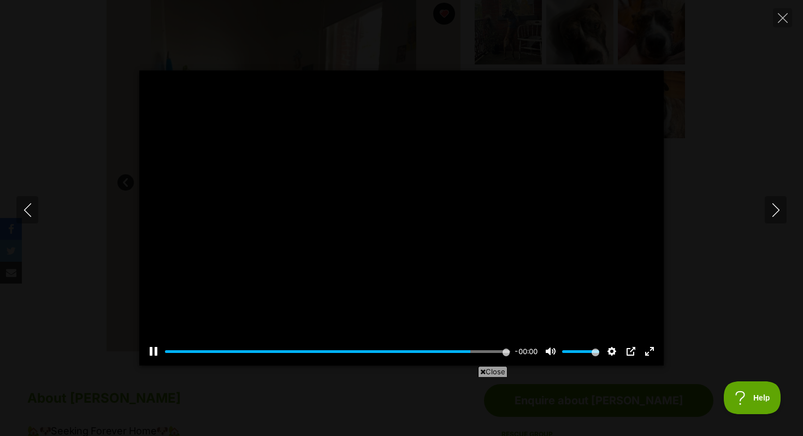
type input "100"
click at [770, 206] on icon "Next" at bounding box center [777, 210] width 14 height 14
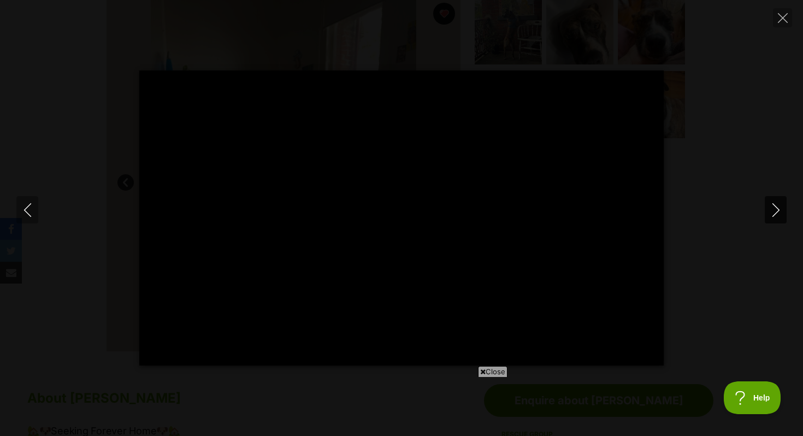
type input "100"
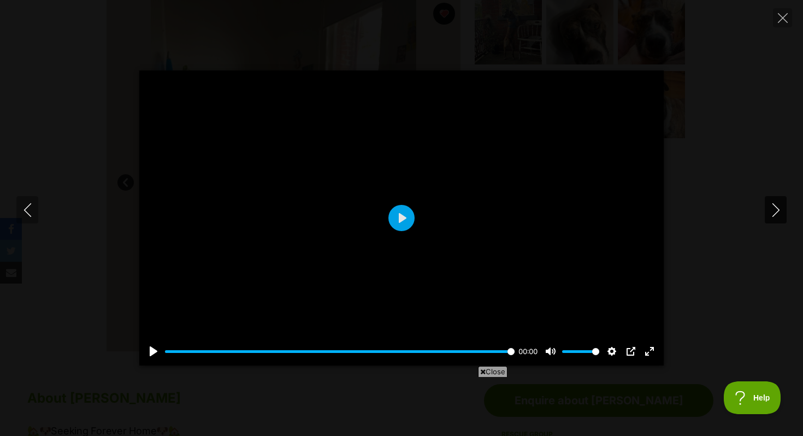
click at [770, 206] on icon "Next" at bounding box center [777, 210] width 14 height 14
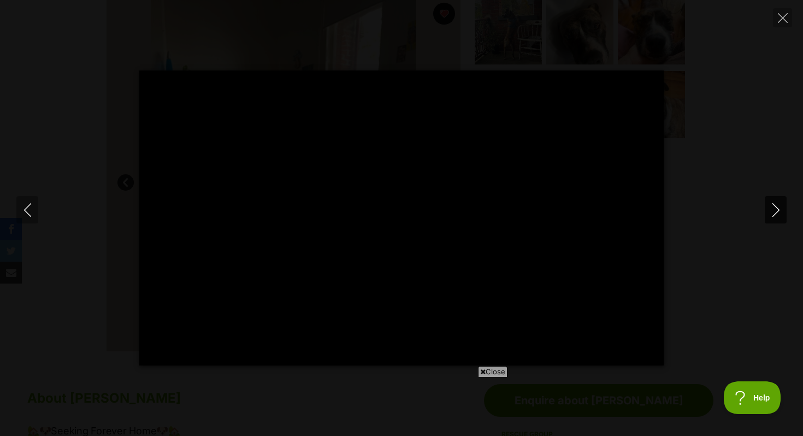
type input "100"
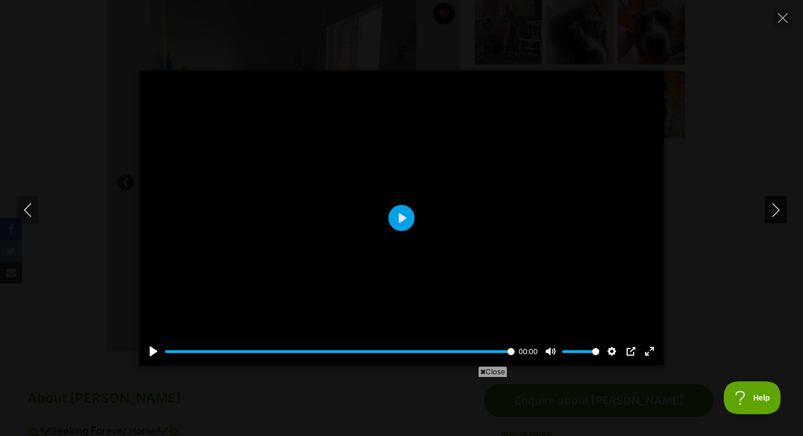
click at [770, 206] on icon "Next" at bounding box center [777, 210] width 14 height 14
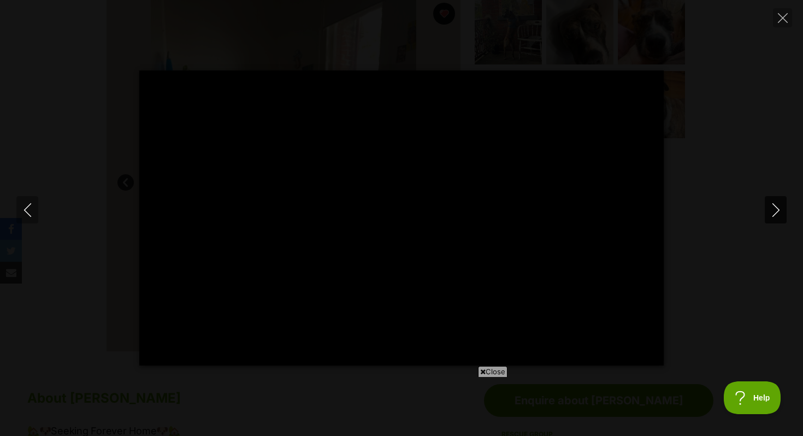
scroll to position [0, 0]
type input "100"
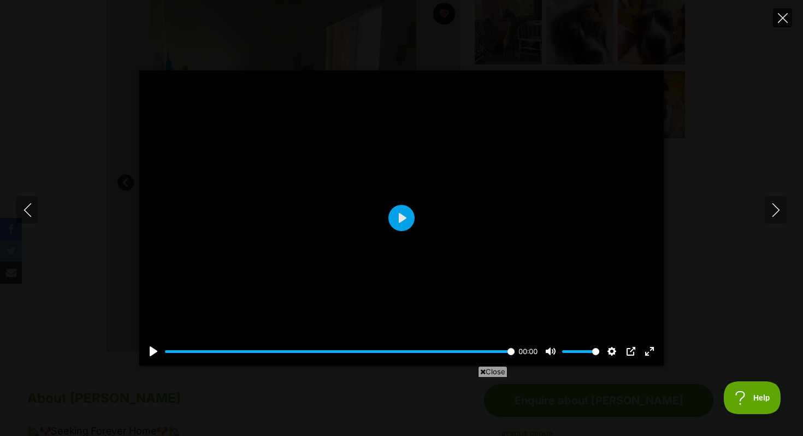
click at [786, 13] on icon "Close" at bounding box center [783, 18] width 10 height 10
